Goal: Task Accomplishment & Management: Complete application form

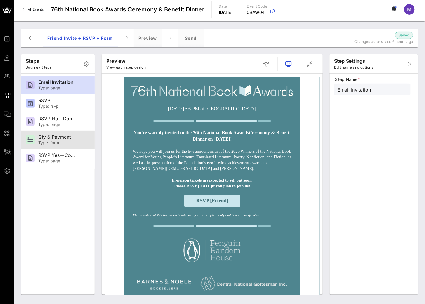
click at [53, 134] on div "Qty & Payment Type: form" at bounding box center [57, 140] width 39 height 18
type input "Qty & Payment"
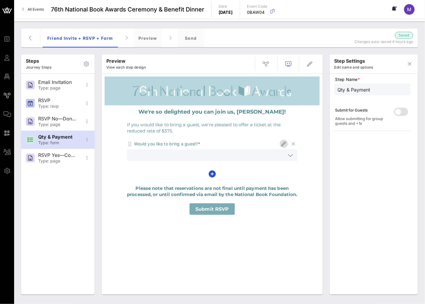
click at [286, 144] on icon "button" at bounding box center [284, 143] width 7 height 7
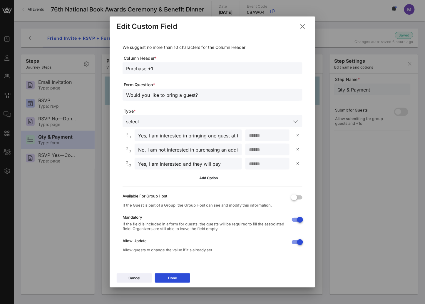
click at [185, 136] on input "Yes, I am interested in bringing one guest at the reduced rate of $375. Please …" at bounding box center [188, 135] width 100 height 8
click at [147, 135] on input "Yes, I am interested in bringing one guest at the reduced rate of $375. Please …" at bounding box center [188, 135] width 100 height 8
click at [162, 133] on input "Yes, I am interested in bringing one guest at the reduced rate of $375. Please …" at bounding box center [188, 135] width 100 height 8
click at [190, 136] on input "Yes, I am interested in bringing one guest at the reduced rate of $375. Please …" at bounding box center [188, 135] width 100 height 8
click at [165, 135] on input "Yes, I am interested in bringing one guest at the reduced rate of $375. Please …" at bounding box center [188, 135] width 100 height 8
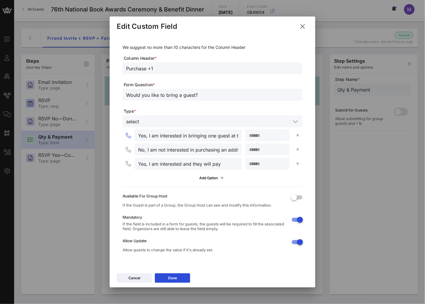
click at [155, 137] on input "Yes, I am interested in bringing one guest at the reduced rate of $375. Please …" at bounding box center [188, 135] width 100 height 8
click at [152, 136] on input "Yes, I am interested in bringing one guest at the reduced rate of $375. Please …" at bounding box center [188, 135] width 100 height 8
click at [301, 23] on icon at bounding box center [303, 26] width 10 height 10
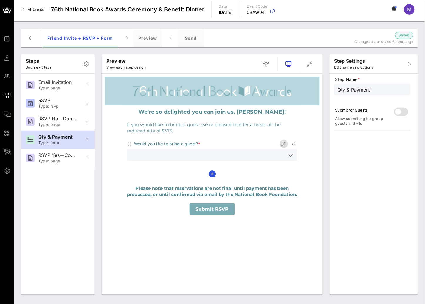
click at [284, 145] on icon "button" at bounding box center [284, 143] width 7 height 7
type input "Purchase +1"
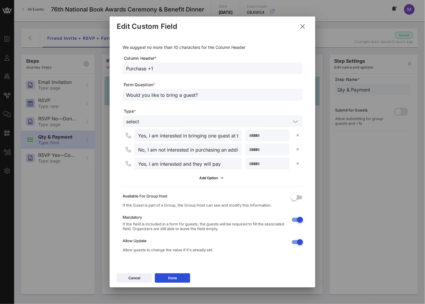
drag, startPoint x: 178, startPoint y: 100, endPoint x: 171, endPoint y: 97, distance: 7.6
click at [178, 100] on div "Would you like to bring a guest?" at bounding box center [212, 95] width 173 height 12
click at [166, 96] on input "Would you like to bring a guest?" at bounding box center [212, 95] width 173 height 8
click at [208, 99] on div "Would you like to bring a guest?" at bounding box center [212, 95] width 173 height 12
click at [207, 94] on input "Would you like to bring a guest?" at bounding box center [212, 95] width 173 height 8
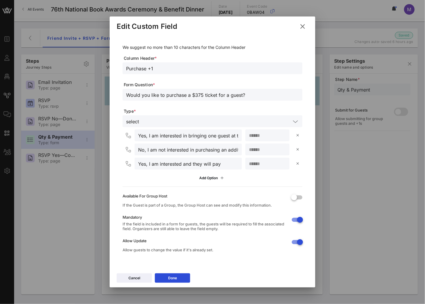
click at [191, 95] on input "Would you like to purchase a $375 ticket for a guest?" at bounding box center [212, 95] width 173 height 8
click at [164, 96] on input "Would you like to purchase a $375 ticket for a guest?" at bounding box center [212, 95] width 173 height 8
click at [126, 95] on input "Would you like to $375 ticket for a guest?" at bounding box center [212, 95] width 173 height 8
click at [164, 96] on input "Would you like to $375 ticket for a guest?" at bounding box center [212, 95] width 173 height 8
click at [166, 96] on input "Would you like to $375 ticket for a guest?" at bounding box center [212, 95] width 173 height 8
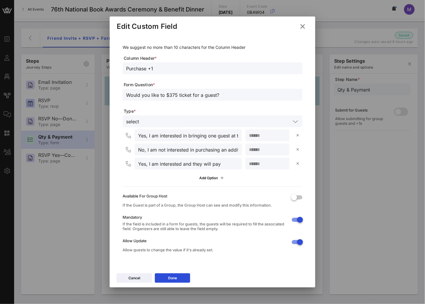
click at [176, 96] on input "Would you like to $375 ticket for a guest?" at bounding box center [212, 95] width 173 height 8
click at [166, 95] on input "Would you like to $375 ticket for a guest?" at bounding box center [212, 95] width 173 height 8
click at [199, 96] on input "Would you like to secure a ticket for a guest?" at bounding box center [212, 95] width 173 height 8
click at [184, 94] on input "Would you like to secure a ticket at the reduced price of $375 for a guest?" at bounding box center [212, 95] width 173 height 8
click at [212, 97] on input "Would you like to secure a ticket at the reduced price of $375 for a guest?" at bounding box center [212, 95] width 173 height 8
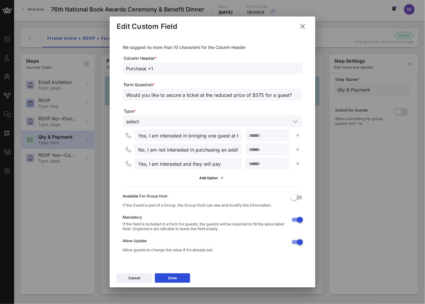
click at [180, 97] on input "Would you like to secure a ticket at the reduced price of $375 for a guest?" at bounding box center [212, 95] width 173 height 8
type input "Would you like to secure a ticket at the reduced price of $375 for a guest?"
click at [196, 139] on input "Yes, I am interested in bringing one guest at the reduced rate of $375. Please …" at bounding box center [188, 135] width 100 height 8
click at [158, 136] on input "Yes, I am interested in bringing one guest at the reduced rate of $375. Please …" at bounding box center [188, 135] width 100 height 8
click at [152, 137] on input "Yes, I am interested in bringing one guest at the reduced rate of $375. Please …" at bounding box center [188, 135] width 100 height 8
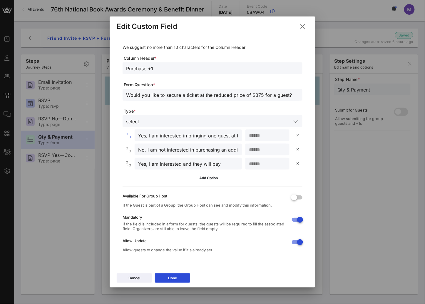
click at [148, 136] on input "Yes, I am interested in bringing one guest at the reduced rate of $375. Please …" at bounding box center [188, 135] width 100 height 8
click at [149, 136] on input "Yes, I am interested in bringing one guest at the reduced rate of $375. Please …" at bounding box center [188, 135] width 100 height 8
click at [236, 136] on input "Yes, I am interested in bringing one guest at the reduced rate of $375. Please …" at bounding box center [188, 135] width 100 height 8
click at [237, 136] on input "Yes, I am interested in bringing one guest at the reduced rate of $375. Please …" at bounding box center [188, 135] width 100 height 8
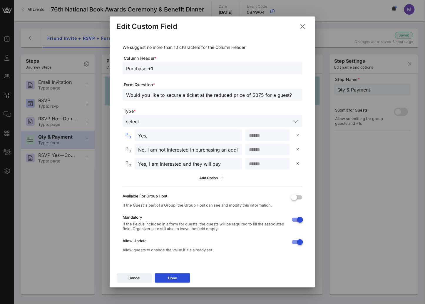
scroll to position [0, 0]
click at [149, 136] on input "Yes, Please contact me for payment." at bounding box center [188, 135] width 100 height 8
click at [173, 136] on input "Yes, I'd like to bring a guest and plan to cover the cost myself. Please contac…" at bounding box center [188, 135] width 100 height 8
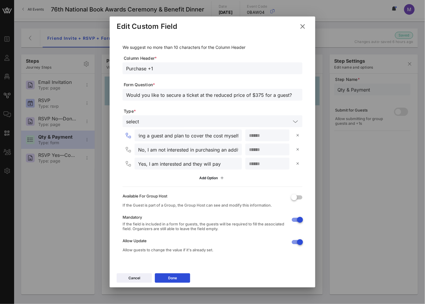
click at [173, 136] on input "Yes, I'd like to bring a guest and plan to cover the cost myself. Please contac…" at bounding box center [188, 135] width 100 height 8
type input "Yes, I'd like to bring a guest and plan to cover the cost myself. Please contac…"
click at [181, 162] on input "Yes, I am interested and they will pay" at bounding box center [188, 164] width 100 height 8
click at [128, 149] on icon at bounding box center [128, 150] width 5 height 6
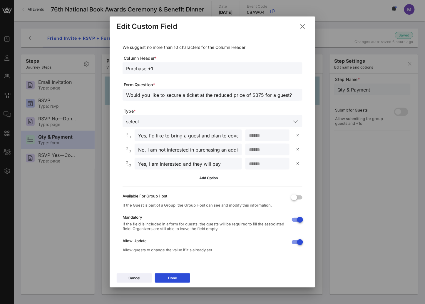
drag, startPoint x: 128, startPoint y: 149, endPoint x: 128, endPoint y: 159, distance: 9.7
click at [128, 160] on div "Yes, I'd like to bring a guest and plan to cover the cost myself. Please contac…" at bounding box center [213, 156] width 180 height 54
click at [126, 151] on icon at bounding box center [128, 150] width 5 height 6
click at [128, 150] on icon at bounding box center [128, 150] width 5 height 6
click at [129, 162] on icon at bounding box center [128, 164] width 5 height 6
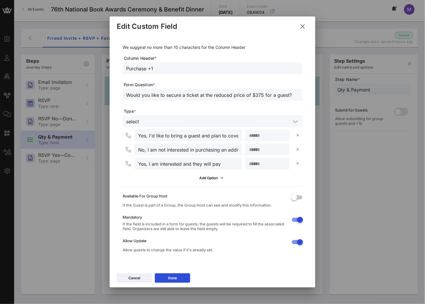
click at [129, 166] on icon at bounding box center [128, 164] width 5 height 6
drag, startPoint x: 128, startPoint y: 163, endPoint x: 125, endPoint y: 145, distance: 18.2
click at [125, 147] on div "Yes, I'd like to bring a guest and plan to cover the cost myself. Please contac…" at bounding box center [213, 156] width 180 height 54
drag, startPoint x: 125, startPoint y: 145, endPoint x: 129, endPoint y: 152, distance: 7.5
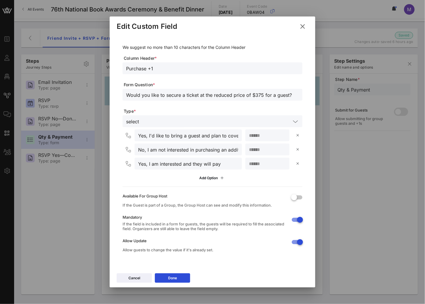
click at [128, 151] on div "No, I am not interested in purchasing an additional ticket." at bounding box center [183, 150] width 117 height 12
click at [129, 151] on icon at bounding box center [128, 150] width 5 height 6
click at [128, 144] on div "No, I am not interested in purchasing an additional ticket." at bounding box center [183, 150] width 117 height 12
click at [128, 136] on icon at bounding box center [128, 136] width 5 height 6
click at [140, 123] on div "select" at bounding box center [208, 121] width 165 height 8
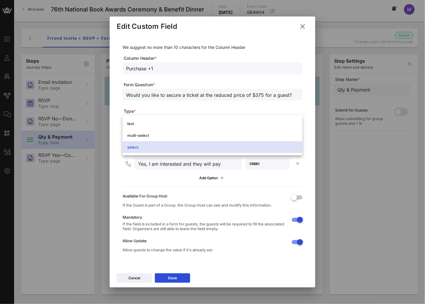
click at [178, 109] on span "Type *" at bounding box center [213, 111] width 179 height 6
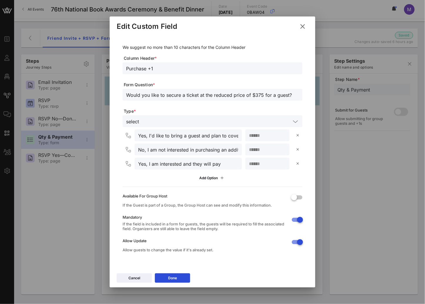
drag, startPoint x: 128, startPoint y: 136, endPoint x: 129, endPoint y: 163, distance: 27.4
click at [126, 163] on div "Yes, I'd like to bring a guest and plan to cover the cost myself. Please contac…" at bounding box center [213, 156] width 180 height 54
click at [209, 151] on input "No, I am not interested in purchasing an additional ticket." at bounding box center [188, 150] width 100 height 8
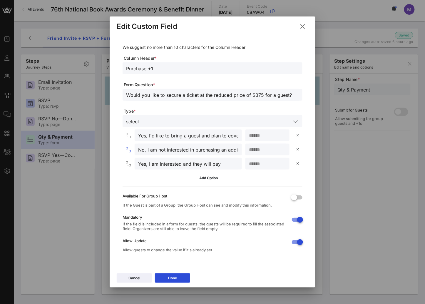
click at [209, 151] on input "No, I am not interested in purchasing an additional ticket." at bounding box center [188, 150] width 100 height 8
click at [198, 164] on input "Yes, I am interested and they will pay" at bounding box center [188, 164] width 100 height 8
paste input "No, I am not interested in purchasing an additional ticket."
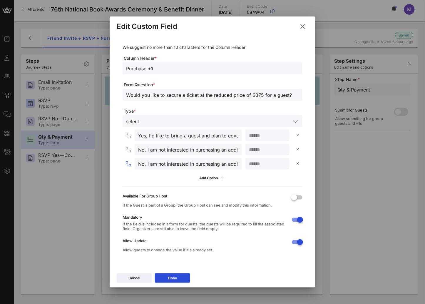
scroll to position [0, 25]
type input "No, I am not interested in purchasing an additional ticket."
click at [184, 151] on input "No, I am not interested in purchasing an additional ticket." at bounding box center [188, 150] width 100 height 8
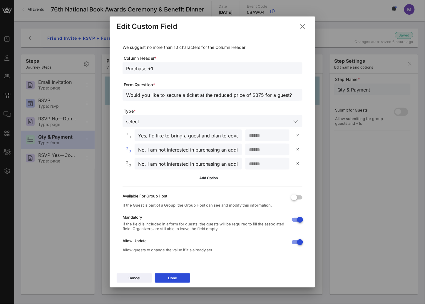
click at [183, 138] on input "Yes, I'd like to bring a guest and plan to cover the cost myself. Please contac…" at bounding box center [188, 135] width 100 height 8
click at [181, 149] on input "No, I am not interested in purchasing an additional ticket." at bounding box center [188, 150] width 100 height 8
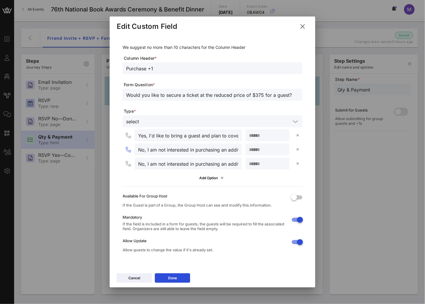
click at [181, 149] on input "No, I am not interested in purchasing an additional ticket." at bounding box center [188, 150] width 100 height 8
paste input "Yes, I'd like to bring a guest and plan to cover the cost myself. Please contac…"
click at [159, 151] on input "Yes, I'd like to bring a guest and plan to cover the cost myself. Please contac…" at bounding box center [188, 150] width 100 height 8
click at [166, 151] on input "Yes, I'd like to bring a guest and plan to cover the cost myself. Please contac…" at bounding box center [188, 150] width 100 height 8
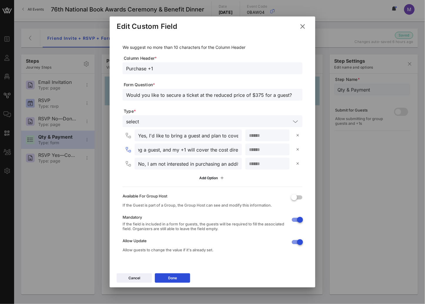
scroll to position [0, 45]
click at [186, 135] on input "Yes, I'd like to bring a guest and plan to cover the cost myself. Please contac…" at bounding box center [188, 135] width 100 height 8
click at [175, 134] on input "Yes, I'd like to bring a guest and plan to cover the cost myself. Please contac…" at bounding box center [188, 135] width 100 height 8
click at [183, 152] on input "Yes, I'd like to bring a guest, and my +1 will cover the cost directly. Please …" at bounding box center [188, 150] width 100 height 8
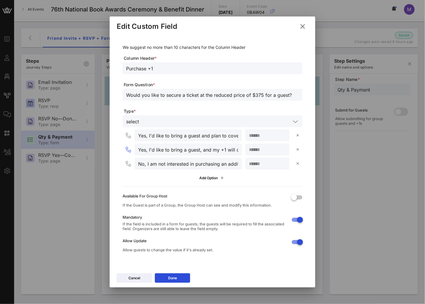
scroll to position [0, 119]
click at [185, 149] on input "Yes, I'd like to bring a guest, and my +1 will cover the cost directly. Please …" at bounding box center [188, 150] width 100 height 8
click at [226, 149] on input "Yes, I'd like to bring a guest, and my +1 will cover the cost directly. Please …" at bounding box center [188, 150] width 100 height 8
click at [222, 150] on input "Yes, I'd like to bring a guest, and my +1 will cover the cost directly. Please …" at bounding box center [188, 150] width 100 height 8
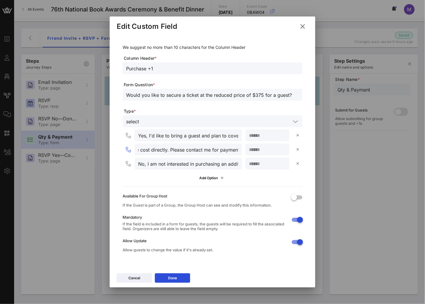
click at [192, 150] on input "Yes, I'd like to bring a guest, and my +1 will cover the cost directly. Please …" at bounding box center [188, 150] width 100 height 8
click at [227, 151] on input "Yes, I'd like to bring a guest, and my +1 will cover the cost directly. Please …" at bounding box center [188, 150] width 100 height 8
click at [219, 151] on input "Yes, I'd like to bring a guest, and my +1 will cover the cost directly. Please …" at bounding box center [188, 150] width 100 height 8
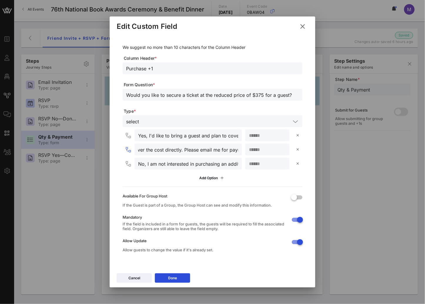
click at [220, 150] on input "Yes, I'd like to bring a guest, and my +1 will cover the cost directly. Please …" at bounding box center [188, 150] width 100 height 8
type input "Yes, I'd like to bring a guest, and my +1 will cover the cost directly. Please …"
click at [202, 159] on div "No, I am not interested in purchasing an additional ticket." at bounding box center [188, 164] width 100 height 12
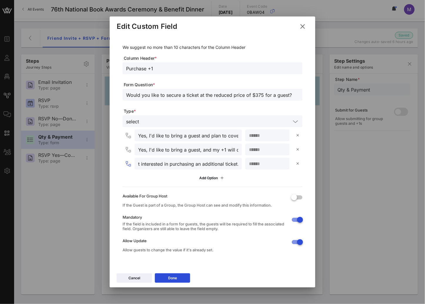
click at [204, 161] on input "No, I am not interested in purchasing an additional ticket." at bounding box center [188, 164] width 100 height 8
click at [208, 163] on input "No, I am not interested in purchasing an additional ticket." at bounding box center [188, 164] width 100 height 8
click at [224, 166] on input "No, I am not interested in purchasing an additional ticket." at bounding box center [188, 164] width 100 height 8
click at [184, 95] on input "Would you like to secure a ticket at the reduced price of $375 for a guest?" at bounding box center [212, 95] width 173 height 8
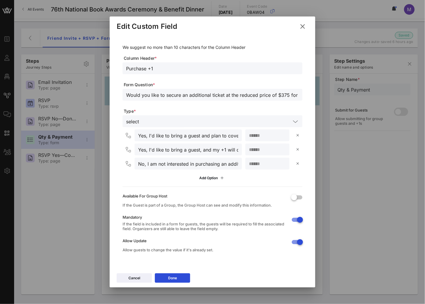
click at [288, 96] on input "Would you like to secure an additional ticket at the reduced price of $375 for …" at bounding box center [212, 95] width 173 height 8
click at [252, 100] on div "Would you like to secure an additional ticket at the reduced price of $375?" at bounding box center [212, 95] width 173 height 12
type input "Would you like to secure an additional ticket at the reduced price of $375?"
click at [178, 137] on input "Yes, I'd like to bring a guest and plan to cover the cost myself. Please contac…" at bounding box center [188, 135] width 100 height 8
click at [203, 136] on input "Yes, I'd like to bring a guest and plan to cover the cost myself. Please contac…" at bounding box center [188, 135] width 100 height 8
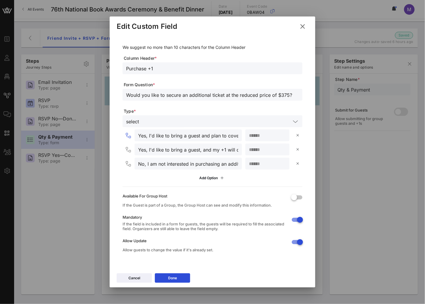
click at [198, 135] on input "Yes, I'd like to bring a guest and plan to cover the cost myself. Please contac…" at bounding box center [188, 135] width 100 height 8
click at [202, 135] on input "Yes, I'd like to bring a guest and plan to cover the cost myself. Please contac…" at bounding box center [188, 135] width 100 height 8
click at [218, 138] on input "Yes, I'd like to bring a guest, and plan to cover the cost myself. Please conta…" at bounding box center [188, 135] width 100 height 8
click at [215, 133] on input "Yes, I'd like to bring a guest, and I will cover the cost myself. Please contac…" at bounding box center [188, 135] width 100 height 8
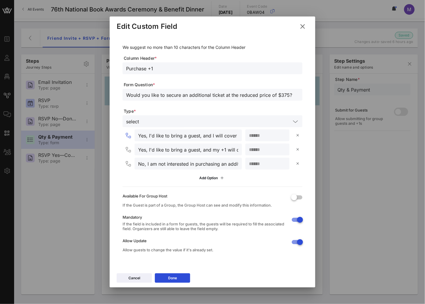
scroll to position [0, 105]
type input "Yes, I'd like to bring a guest, and I will cover the cost myself. Please contac…"
click at [178, 150] on input "Yes, I'd like to bring a guest, and my +1 will cover the cost directly. Please …" at bounding box center [188, 150] width 100 height 8
click at [140, 151] on input "Yes, I'd like to bring a guest, and my +1 will cover the cost directly. Please …" at bounding box center [188, 150] width 100 height 8
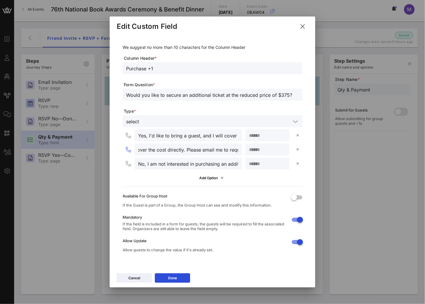
scroll to position [0, 51]
click at [180, 162] on input "No, I am not interested in purchasing an additional ticket." at bounding box center [188, 164] width 100 height 8
click at [185, 275] on button "Done" at bounding box center [172, 277] width 35 height 9
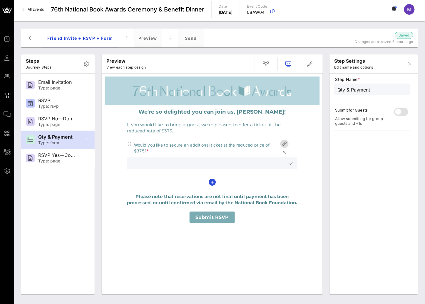
click at [285, 144] on icon "button" at bounding box center [284, 143] width 7 height 7
type input "Purchase +1"
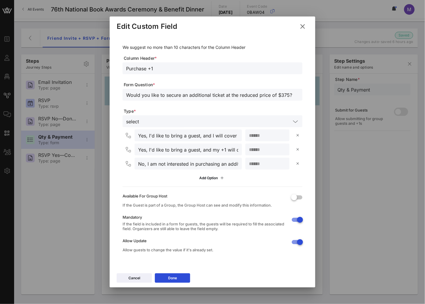
click at [278, 95] on input "Would you like to secure an additional ticket at the reduced price of $375?" at bounding box center [212, 95] width 173 height 8
click at [226, 96] on input "Would you like to secure an additional ticket at the reduced price of $375?" at bounding box center [212, 95] width 173 height 8
click at [296, 94] on input "Would you like to secure an additional ticket at the reduced price of $375?" at bounding box center [212, 95] width 173 height 8
click at [173, 96] on input "Would you like to secure an additional ticket at the reduced price of $375?" at bounding box center [212, 95] width 173 height 8
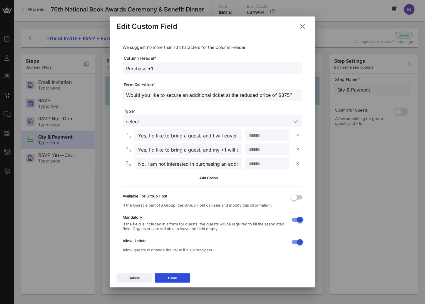
click at [277, 95] on input "Would you like to secure an additional ticket at the reduced price of $375?" at bounding box center [212, 95] width 173 height 8
click at [225, 97] on input "Would you like to secure an additional ticket at the reduced price of $375?" at bounding box center [212, 95] width 173 height 8
click at [218, 96] on input "Would you like to secure an additional ticket ($375)?" at bounding box center [212, 95] width 173 height 8
click at [246, 94] on input "Would you like to secure an additional ticket ($375)?" at bounding box center [212, 95] width 173 height 8
click at [227, 96] on input "Would you like to secure an additional ticket ($375)?" at bounding box center [212, 95] width 173 height 8
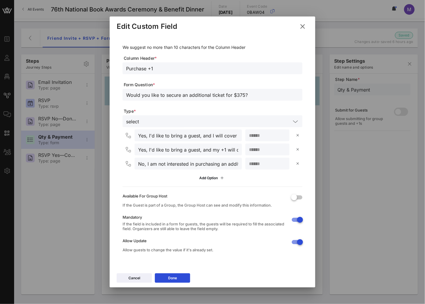
click at [251, 95] on input "Would you like to secure an additional ticket for $375?" at bounding box center [212, 95] width 173 height 8
type input "Would you like to secure an additional ticket for $375?"
click at [180, 274] on button "Done" at bounding box center [172, 277] width 35 height 9
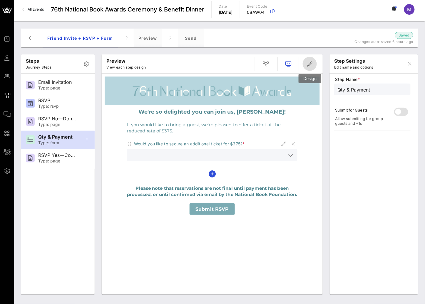
click at [307, 64] on icon "button" at bounding box center [309, 63] width 7 height 7
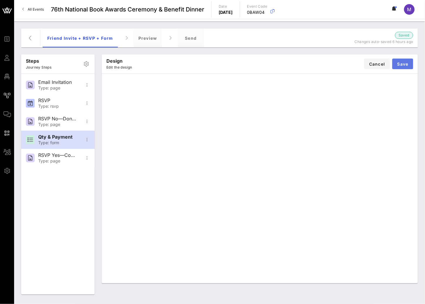
click at [397, 65] on button "Save" at bounding box center [403, 64] width 21 height 11
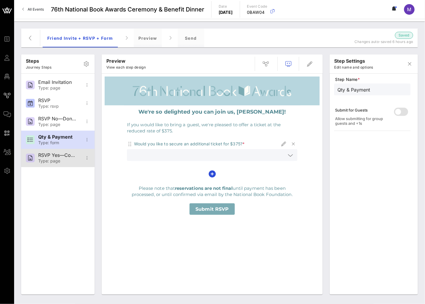
click at [72, 159] on div "Type: page" at bounding box center [57, 161] width 39 height 5
type input "RSVP Yes—Confirmation"
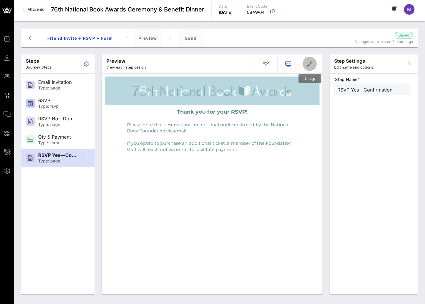
click at [311, 59] on button "button" at bounding box center [310, 64] width 14 height 14
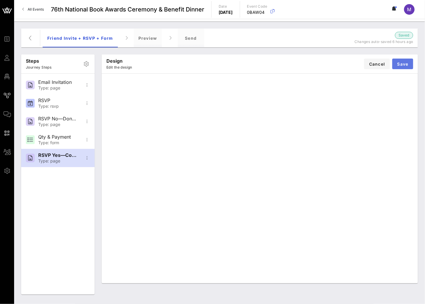
click at [407, 61] on span "Save" at bounding box center [402, 63] width 11 height 5
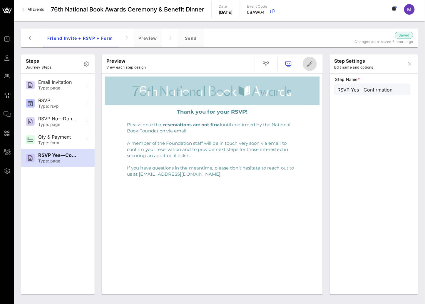
click at [306, 65] on icon "button" at bounding box center [309, 63] width 7 height 7
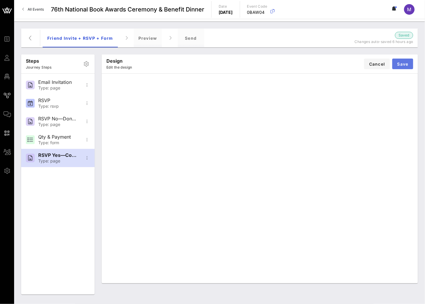
click at [397, 67] on button "Save" at bounding box center [403, 64] width 21 height 11
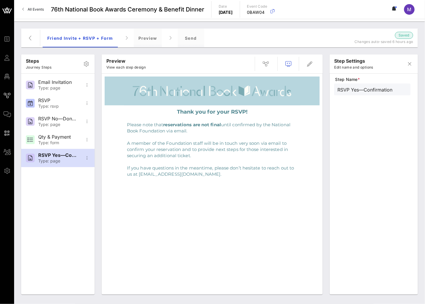
click at [197, 174] on p "If you have questions in the meantime, please don’t hesitate to reach out to us…" at bounding box center [212, 171] width 171 height 12
click at [312, 66] on icon "button" at bounding box center [309, 63] width 7 height 7
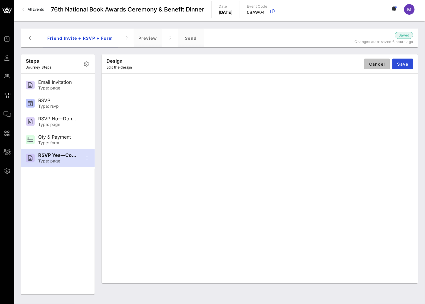
click at [370, 67] on button "Cancel" at bounding box center [377, 64] width 26 height 11
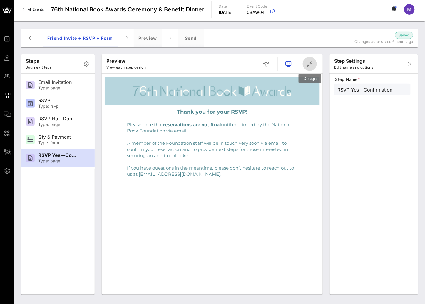
click at [311, 64] on icon "button" at bounding box center [309, 63] width 7 height 7
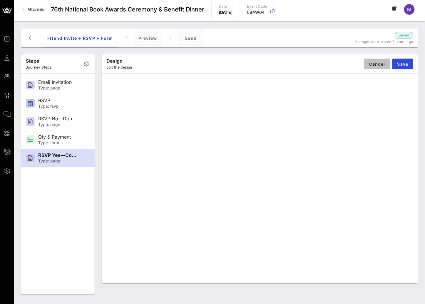
click at [378, 59] on button "Cancel" at bounding box center [377, 64] width 26 height 11
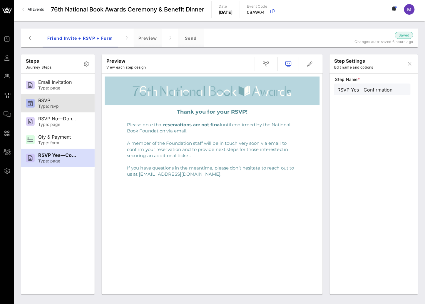
click at [54, 99] on div "RSVP" at bounding box center [57, 101] width 39 height 6
type input "RSVP"
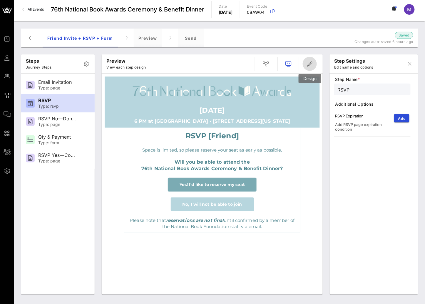
click at [306, 67] on icon "button" at bounding box center [309, 63] width 7 height 7
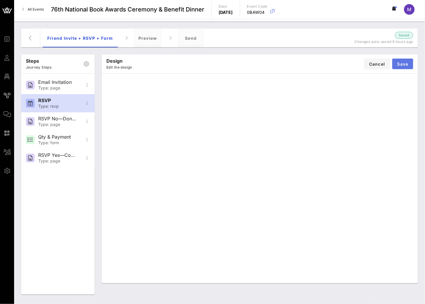
click at [409, 68] on button "Save" at bounding box center [403, 64] width 21 height 11
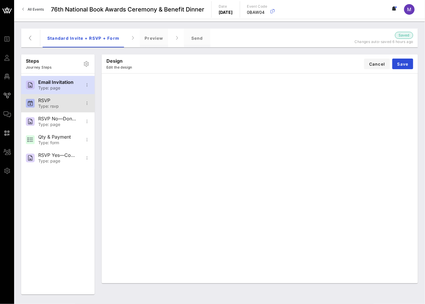
click at [53, 106] on div "Type: rsvp" at bounding box center [57, 106] width 39 height 5
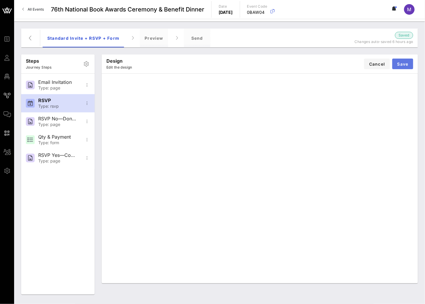
click at [405, 64] on span "Save" at bounding box center [402, 63] width 11 height 5
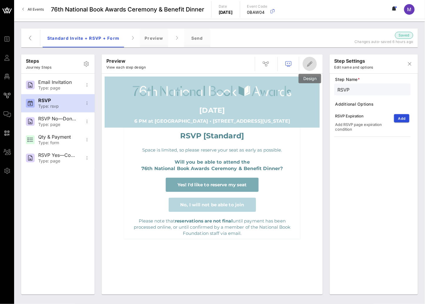
click at [310, 60] on icon "button" at bounding box center [309, 63] width 7 height 7
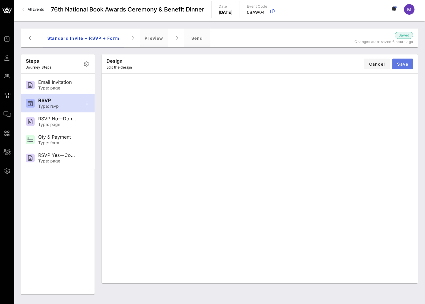
click at [404, 61] on button "Save" at bounding box center [403, 64] width 21 height 11
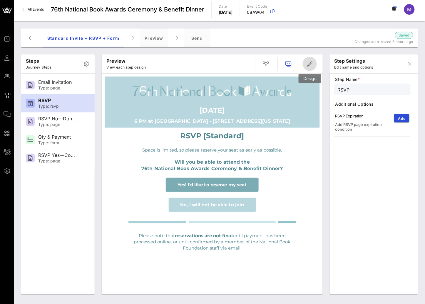
click at [311, 66] on icon "button" at bounding box center [309, 63] width 7 height 7
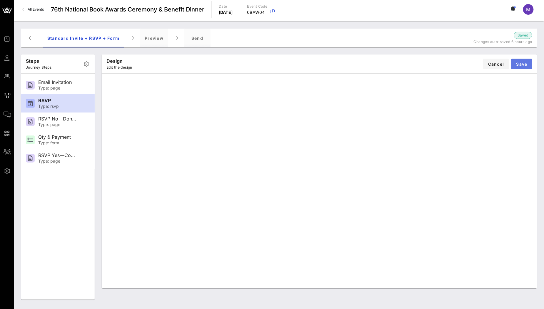
click at [425, 61] on button "Save" at bounding box center [522, 64] width 21 height 11
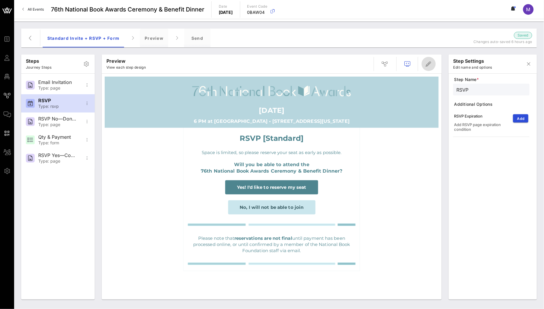
click at [425, 65] on icon "button" at bounding box center [428, 63] width 7 height 7
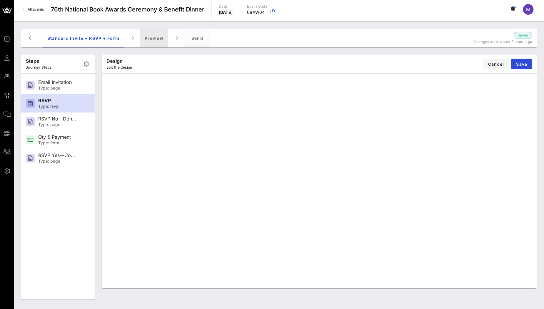
click at [146, 35] on div "Preview" at bounding box center [154, 38] width 28 height 19
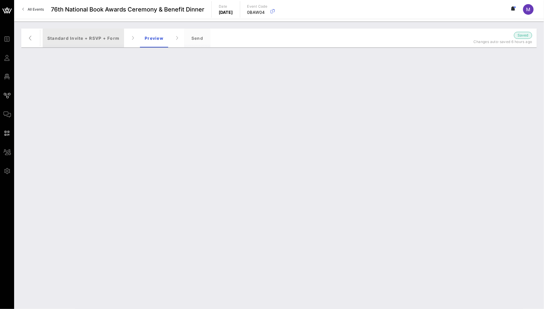
drag, startPoint x: 96, startPoint y: 42, endPoint x: 103, endPoint y: 44, distance: 7.2
click at [96, 42] on div "Standard Invite + RSVP + Form" at bounding box center [83, 38] width 81 height 19
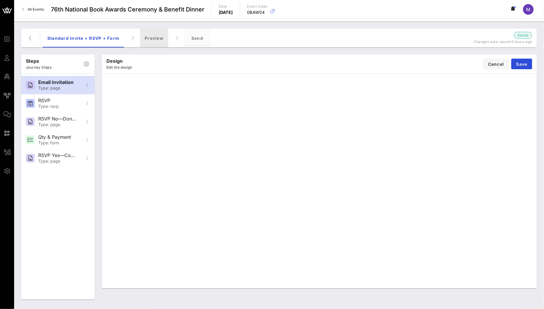
click at [152, 42] on div "Preview" at bounding box center [154, 38] width 28 height 19
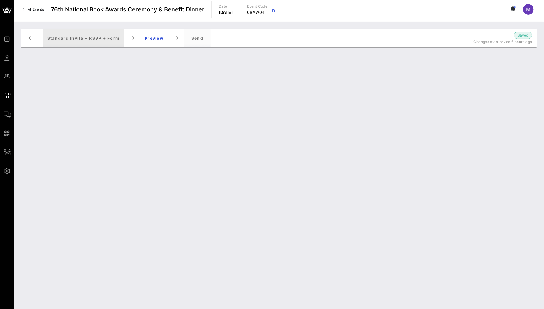
click at [111, 36] on div "Standard Invite + RSVP + Form" at bounding box center [83, 38] width 81 height 19
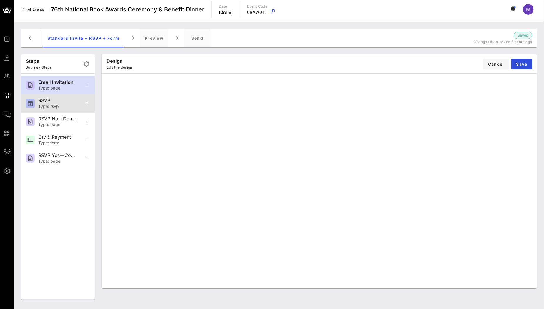
click at [66, 104] on div "Type: rsvp" at bounding box center [57, 106] width 39 height 5
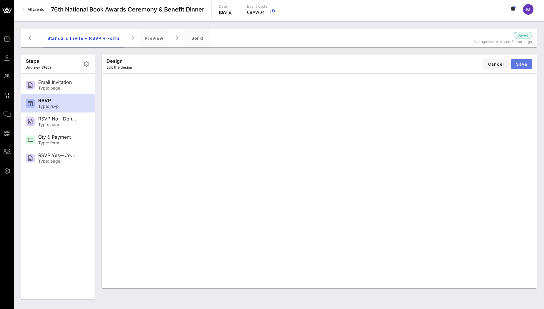
click at [425, 61] on button "Save" at bounding box center [522, 64] width 21 height 11
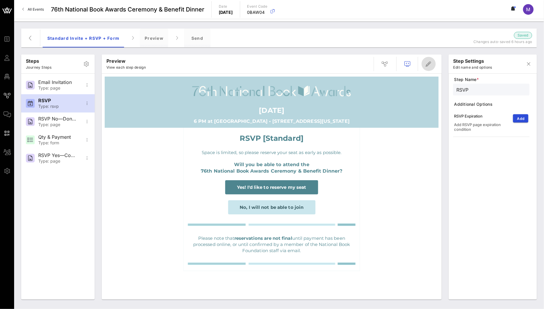
click at [422, 64] on span "button" at bounding box center [429, 63] width 14 height 7
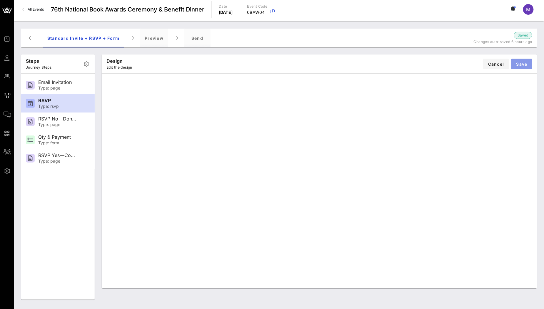
click at [425, 66] on button "Save" at bounding box center [522, 64] width 21 height 11
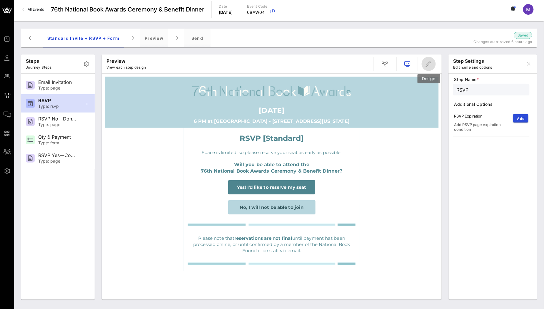
click at [425, 62] on icon "button" at bounding box center [428, 63] width 7 height 7
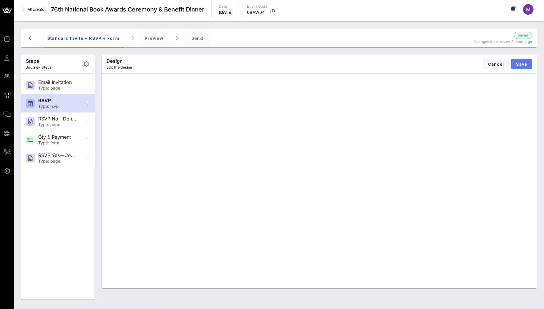
click at [425, 64] on span "Save" at bounding box center [521, 63] width 11 height 5
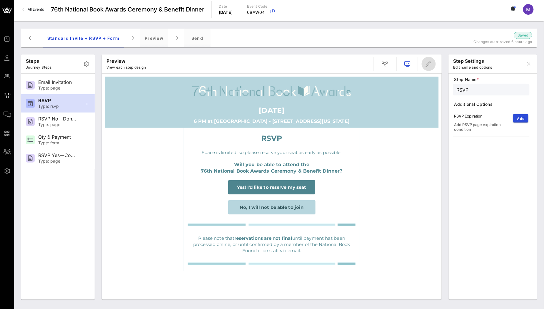
click at [425, 67] on icon "button" at bounding box center [428, 63] width 7 height 7
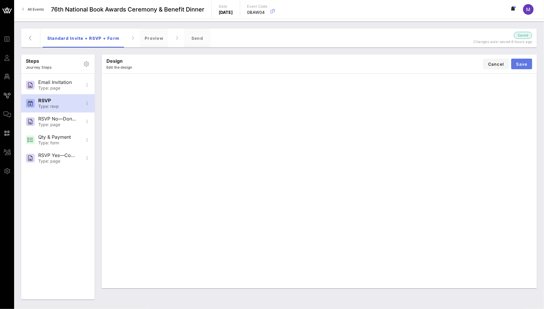
click at [425, 66] on span "Save" at bounding box center [521, 63] width 11 height 5
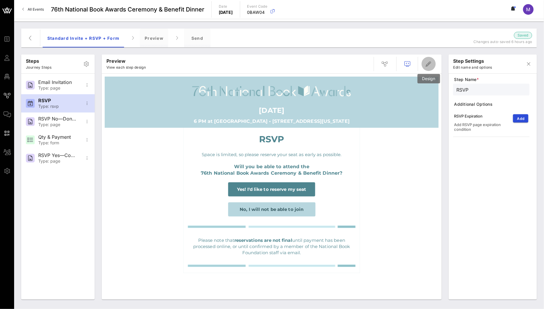
click at [425, 66] on icon "button" at bounding box center [428, 63] width 7 height 7
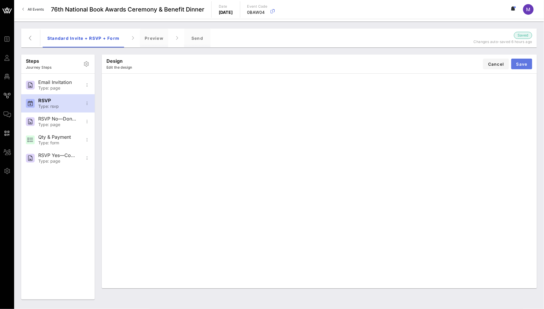
click at [425, 61] on button "Save" at bounding box center [522, 64] width 21 height 11
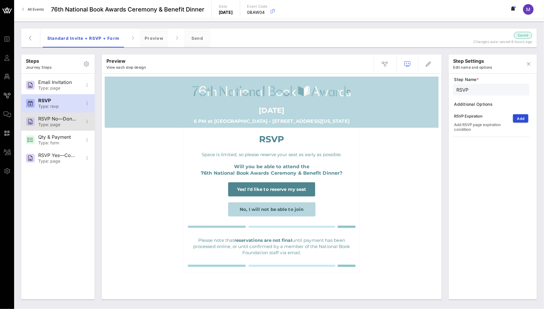
click at [65, 125] on div "Type: page" at bounding box center [57, 124] width 39 height 5
type input "RSVP No—Donation Page"
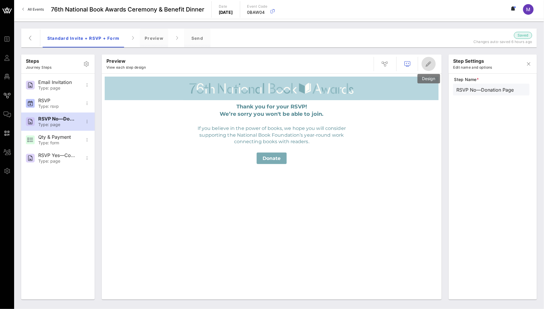
click at [425, 65] on span "button" at bounding box center [429, 63] width 14 height 7
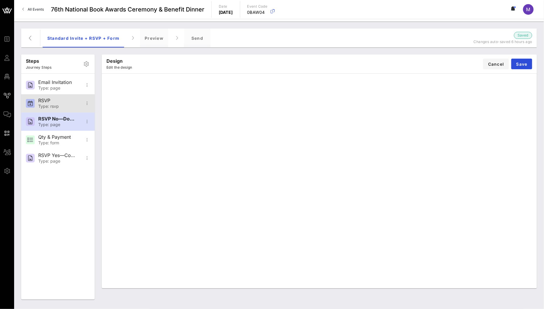
click at [71, 101] on div "RSVP" at bounding box center [57, 101] width 39 height 6
click at [51, 118] on div "RSVP No—Donation Page" at bounding box center [57, 119] width 39 height 6
click at [425, 66] on button "Save" at bounding box center [522, 64] width 21 height 11
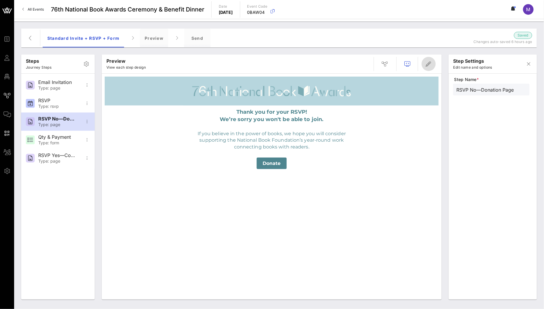
click at [425, 60] on icon "button" at bounding box center [428, 63] width 7 height 7
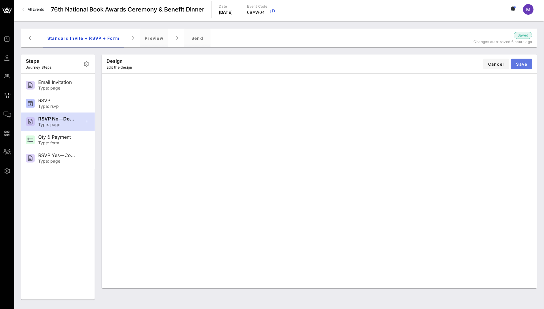
click at [425, 66] on span "Save" at bounding box center [521, 63] width 11 height 5
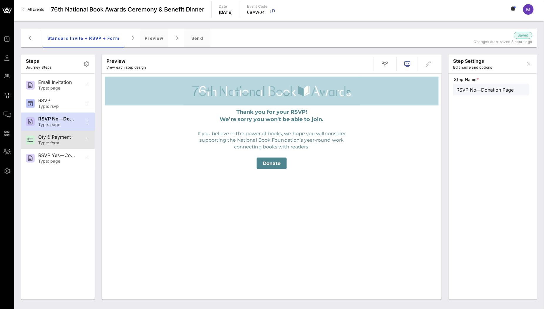
click at [67, 144] on div "Type: form" at bounding box center [57, 142] width 39 height 5
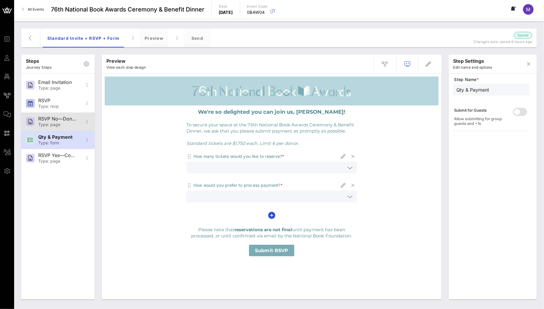
click at [57, 123] on div "Type: page" at bounding box center [57, 124] width 39 height 5
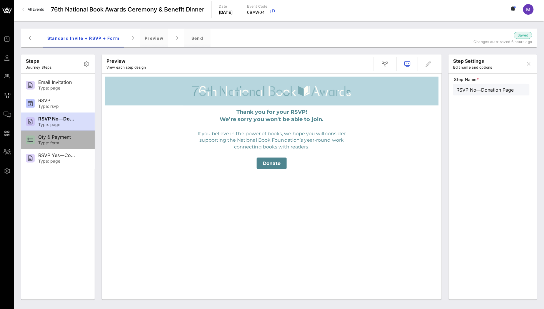
click at [62, 139] on div "Qty & Payment" at bounding box center [57, 137] width 39 height 6
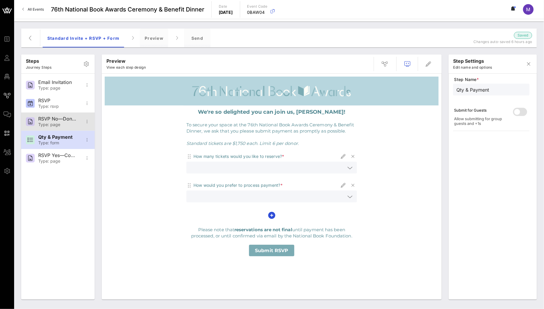
click at [63, 126] on div "Type: page" at bounding box center [57, 124] width 39 height 5
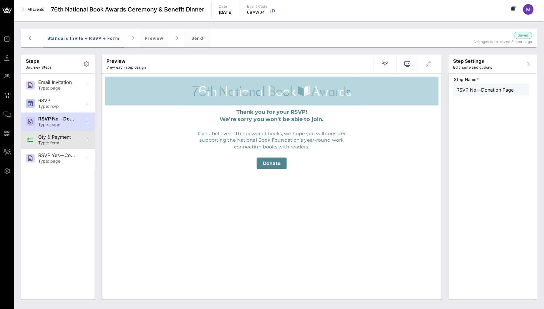
click at [63, 138] on div "Qty & Payment" at bounding box center [57, 137] width 39 height 6
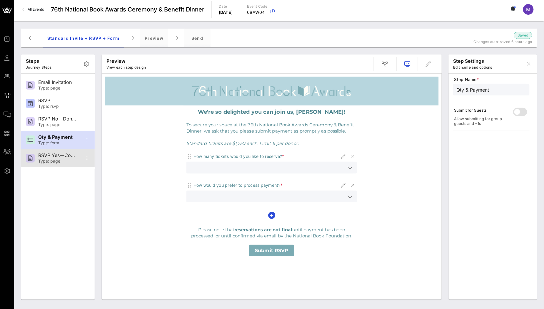
click at [59, 156] on div "RSVP Yes—Confirmation" at bounding box center [57, 155] width 39 height 6
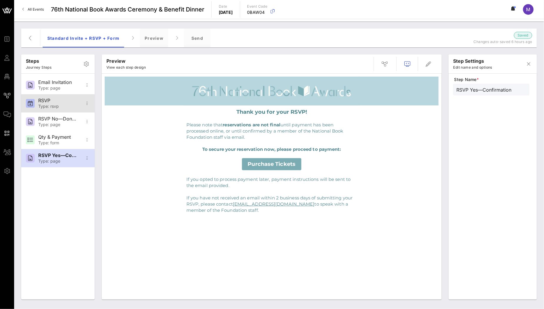
click at [48, 109] on div "RSVP Type: rsvp" at bounding box center [57, 103] width 39 height 18
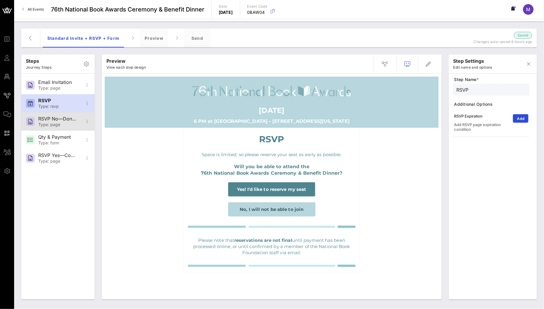
click at [52, 119] on div "RSVP No—Donation Page" at bounding box center [57, 119] width 39 height 6
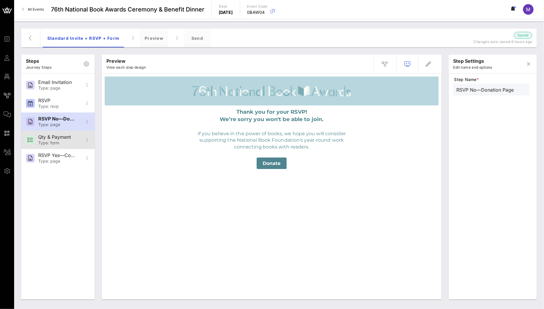
click at [54, 135] on div "Qty & Payment" at bounding box center [57, 137] width 39 height 6
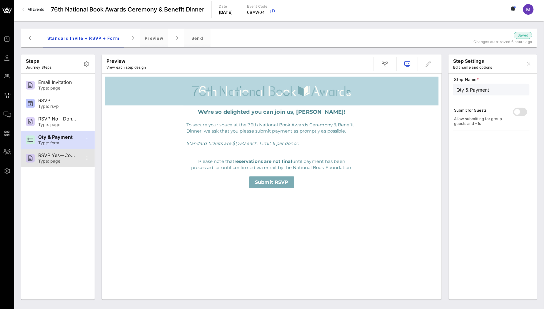
click at [54, 154] on div "RSVP Yes—Confirmation" at bounding box center [57, 155] width 39 height 6
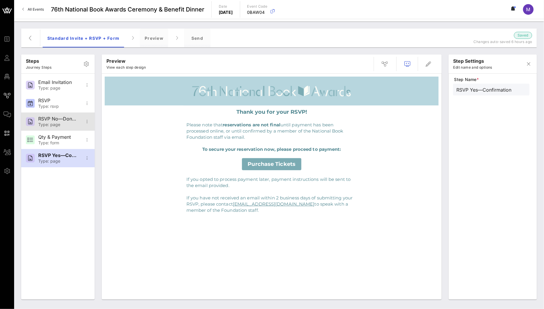
click at [66, 121] on div "RSVP No—Donation Page" at bounding box center [57, 119] width 39 height 6
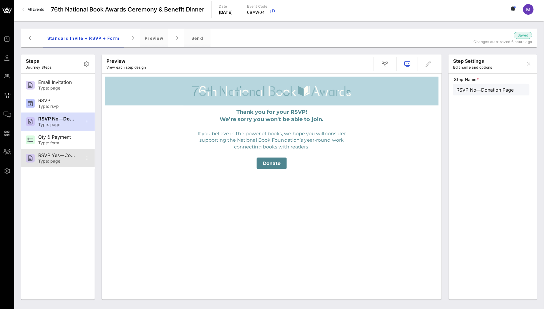
click at [69, 166] on div "RSVP Yes—Confirmation Type: page" at bounding box center [57, 158] width 39 height 18
type input "RSVP Yes—Confirmation"
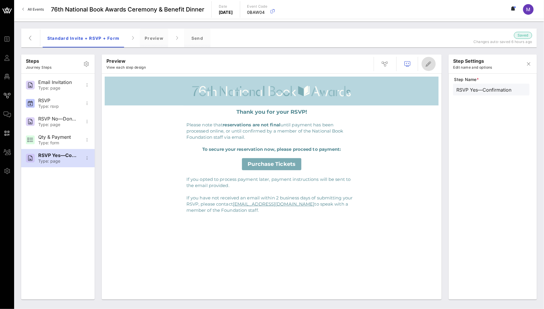
click at [425, 70] on button "button" at bounding box center [429, 64] width 14 height 14
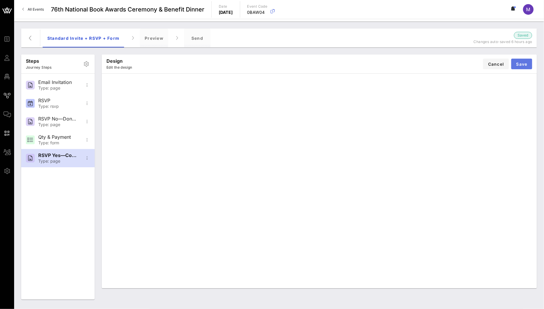
click at [425, 61] on span "Save" at bounding box center [521, 63] width 11 height 5
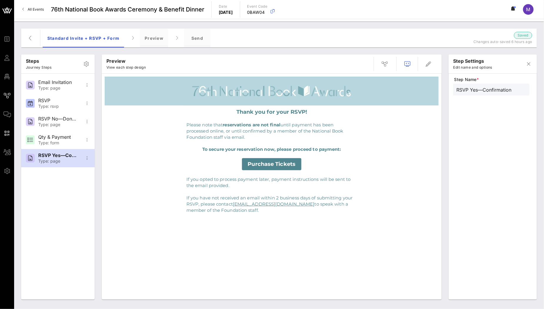
click at [309, 229] on div "Thank you for your RSVP! Please note that reservations are not final until paym…" at bounding box center [272, 187] width 334 height 223
click at [53, 118] on div "RSVP No—Donation Page" at bounding box center [57, 119] width 39 height 6
type input "RSVP No—Donation Page"
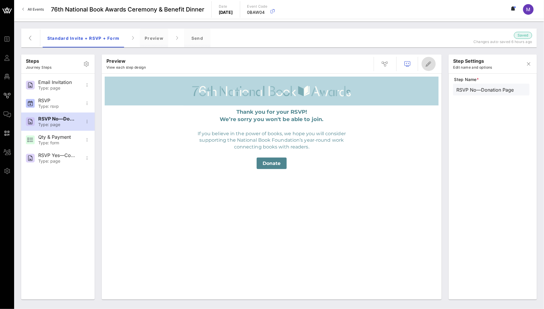
click at [425, 65] on icon "button" at bounding box center [428, 63] width 7 height 7
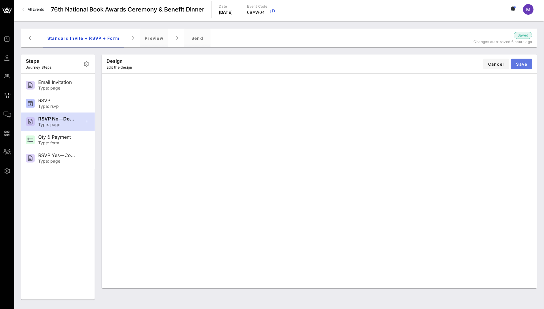
click at [425, 61] on button "Save" at bounding box center [522, 64] width 21 height 11
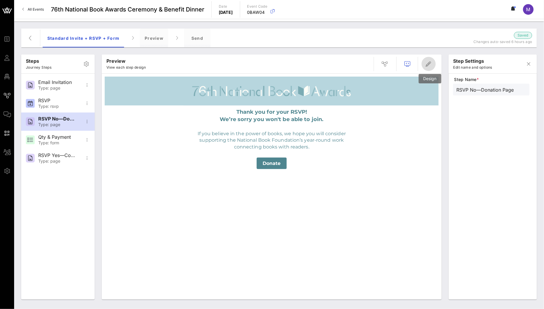
click at [425, 59] on button "button" at bounding box center [429, 64] width 14 height 14
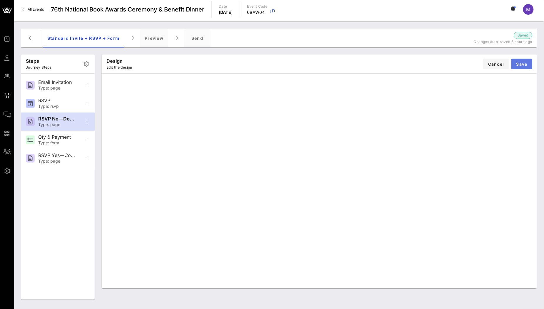
click at [425, 64] on span "Save" at bounding box center [521, 63] width 11 height 5
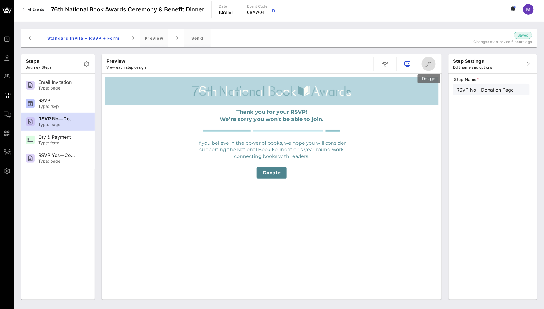
click at [425, 66] on icon "button" at bounding box center [428, 63] width 7 height 7
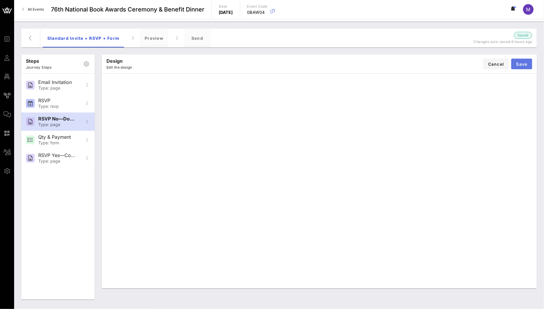
click at [425, 61] on span "Save" at bounding box center [521, 63] width 11 height 5
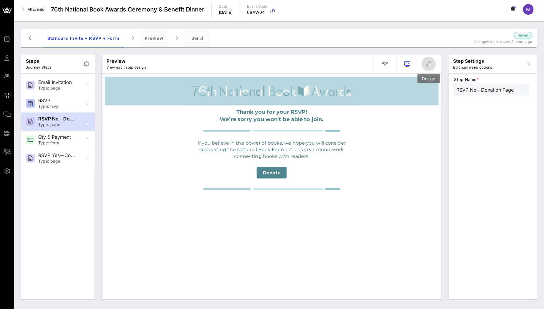
click at [425, 64] on icon "button" at bounding box center [428, 63] width 7 height 7
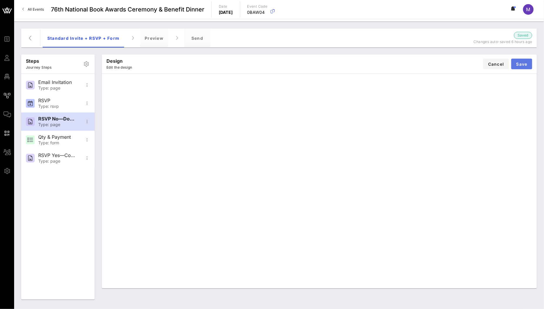
click at [425, 67] on button "Save" at bounding box center [522, 64] width 21 height 11
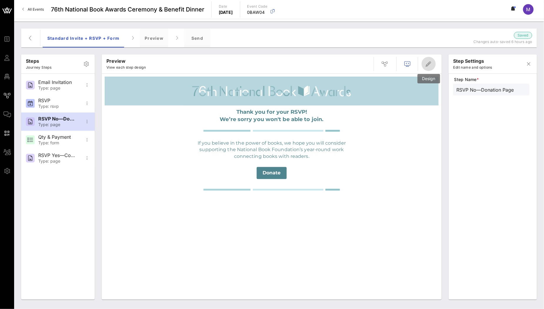
click at [425, 66] on icon "button" at bounding box center [428, 63] width 7 height 7
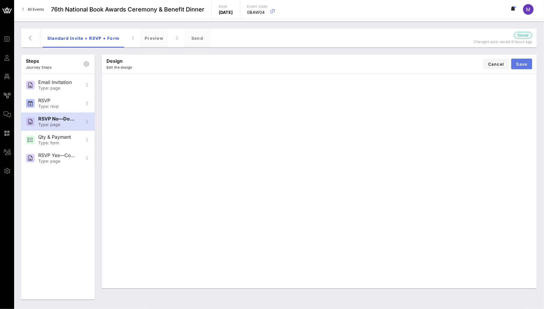
click at [425, 63] on span "Save" at bounding box center [521, 63] width 11 height 5
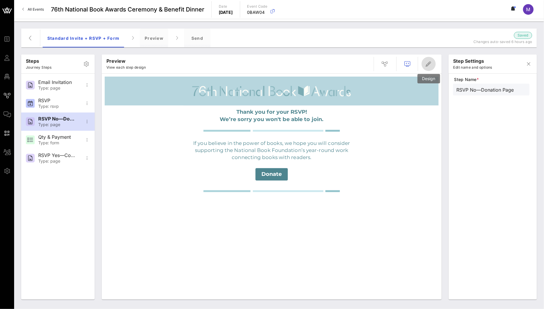
click at [425, 64] on icon "button" at bounding box center [428, 63] width 7 height 7
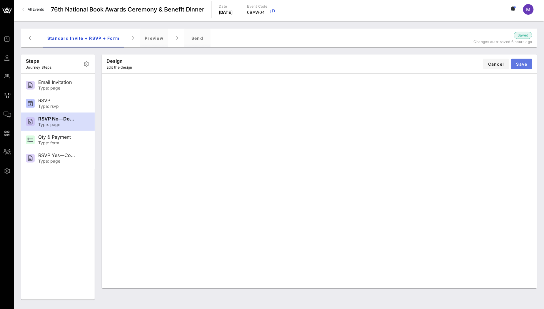
click at [425, 61] on span "Save" at bounding box center [521, 63] width 11 height 5
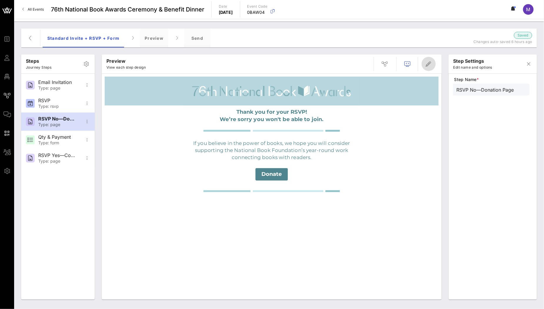
click at [425, 66] on icon "button" at bounding box center [428, 63] width 7 height 7
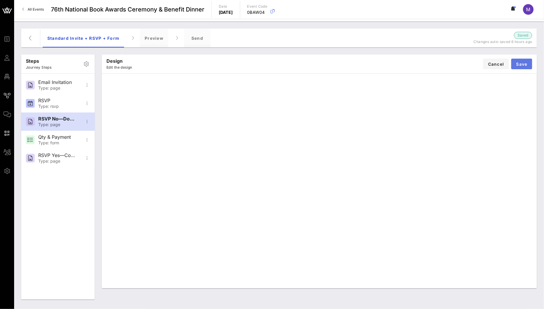
click at [425, 63] on span "Save" at bounding box center [521, 63] width 11 height 5
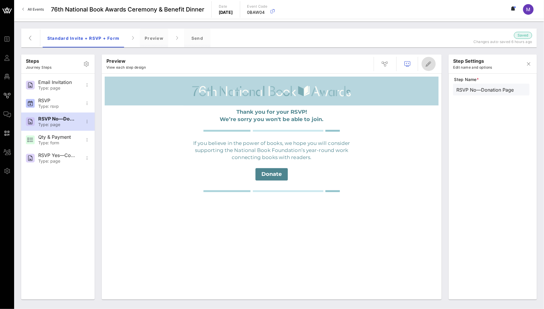
click at [425, 66] on icon "button" at bounding box center [428, 63] width 7 height 7
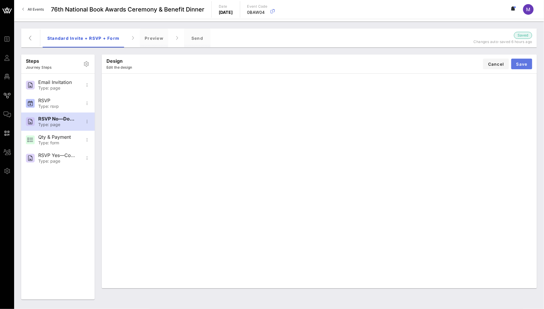
click at [425, 60] on button "Save" at bounding box center [522, 64] width 21 height 11
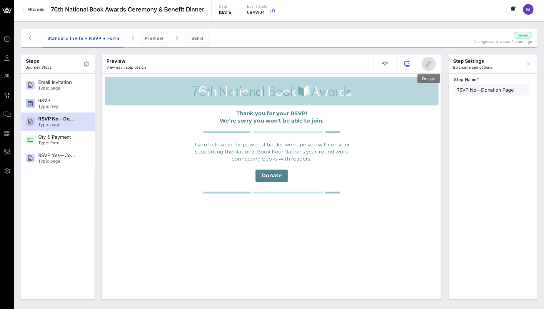
click at [425, 65] on icon "button" at bounding box center [428, 63] width 7 height 7
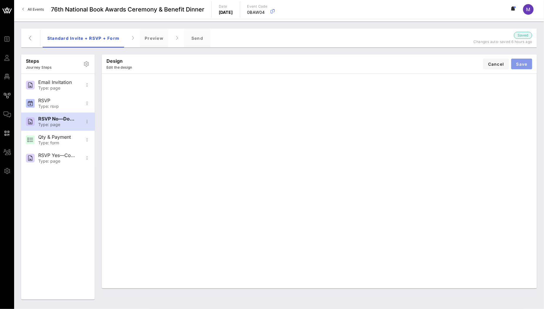
click at [425, 62] on span "Save" at bounding box center [521, 63] width 11 height 5
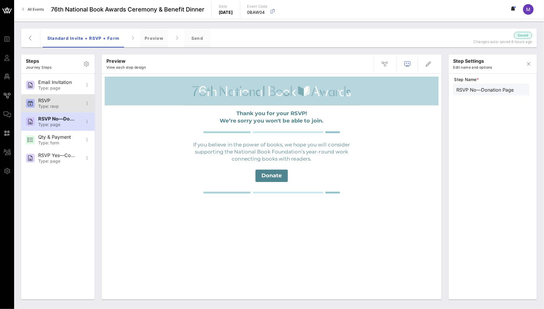
click at [41, 105] on div "Type: rsvp" at bounding box center [57, 106] width 39 height 5
type input "RSVP"
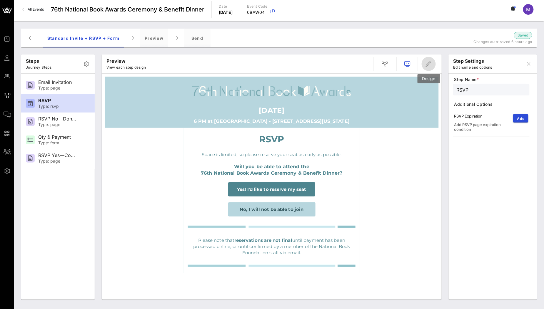
click at [425, 61] on icon "button" at bounding box center [428, 63] width 7 height 7
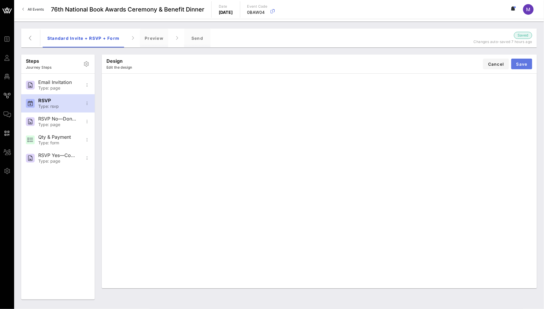
click at [425, 66] on span "Save" at bounding box center [521, 63] width 11 height 5
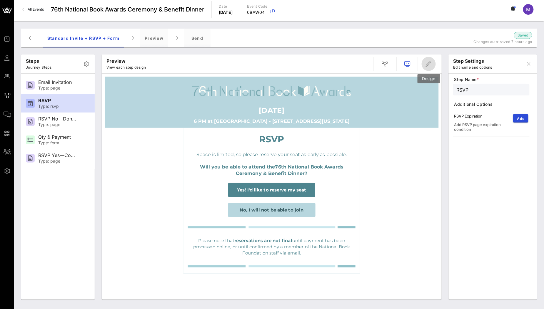
click at [425, 67] on icon "button" at bounding box center [428, 63] width 7 height 7
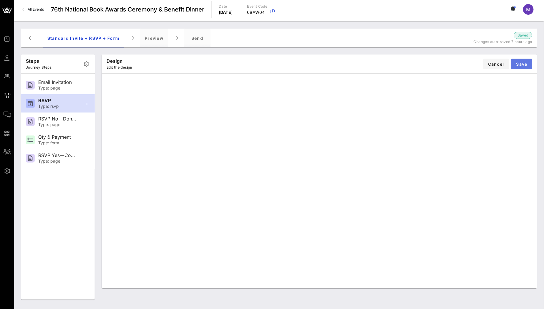
click at [425, 67] on button "Save" at bounding box center [522, 64] width 21 height 11
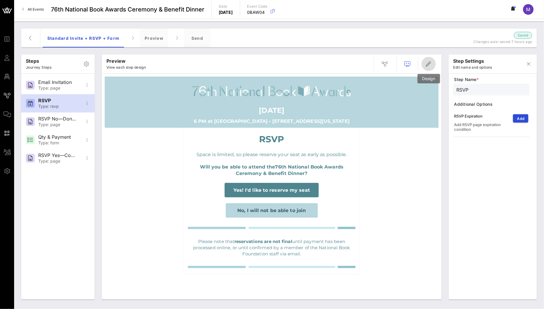
click at [425, 60] on icon "button" at bounding box center [428, 63] width 7 height 7
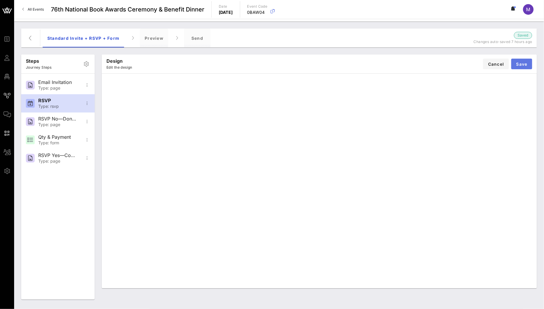
click at [425, 64] on span "Save" at bounding box center [521, 63] width 11 height 5
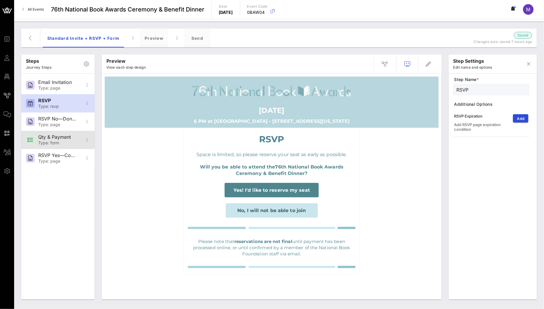
click at [49, 144] on div "Type: form" at bounding box center [57, 142] width 39 height 5
type input "Qty & Payment"
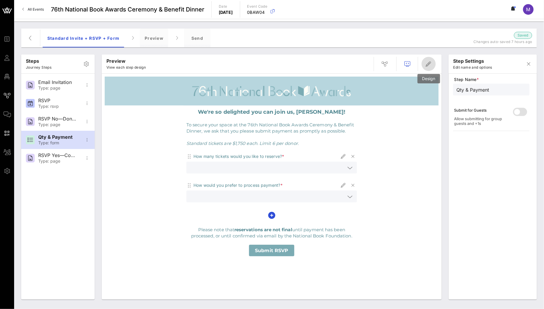
click at [425, 66] on icon "button" at bounding box center [428, 63] width 7 height 7
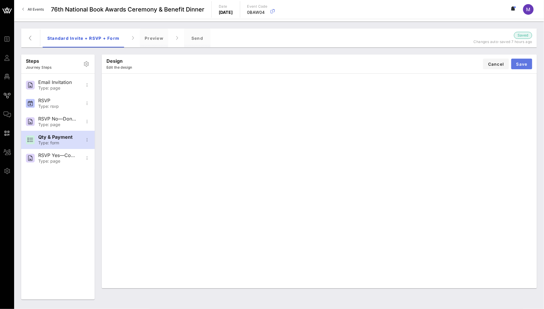
click at [425, 63] on span "Save" at bounding box center [521, 63] width 11 height 5
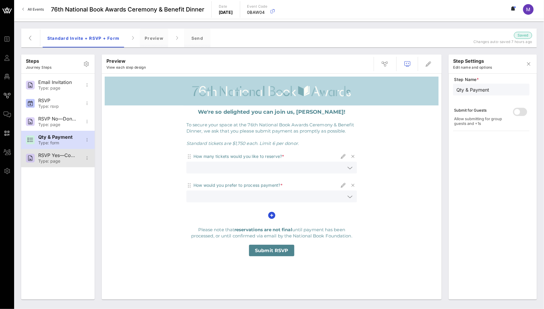
click at [53, 163] on div "Type: page" at bounding box center [57, 161] width 39 height 5
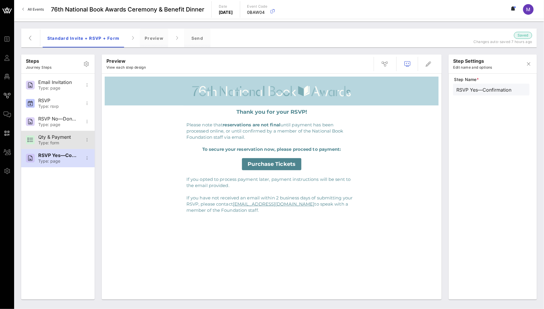
click at [53, 139] on div "Qty & Payment" at bounding box center [57, 137] width 39 height 6
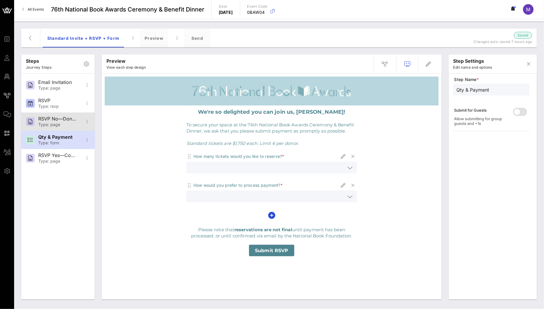
click at [56, 120] on div "RSVP No—Donation Page" at bounding box center [57, 119] width 39 height 6
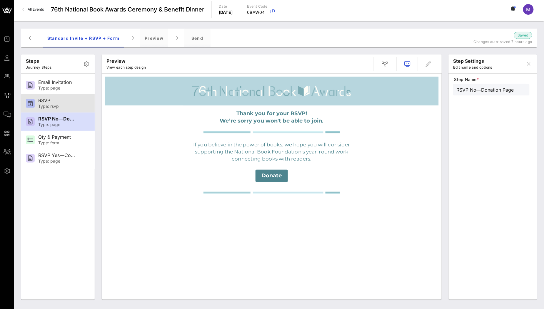
click at [59, 104] on div "Type: rsvp" at bounding box center [57, 106] width 39 height 5
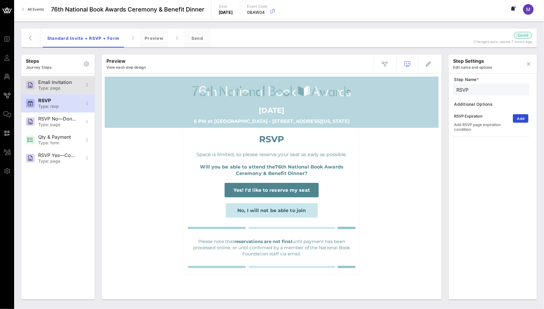
click at [54, 88] on div "Type: page" at bounding box center [57, 88] width 39 height 5
type input "Email Invitation"
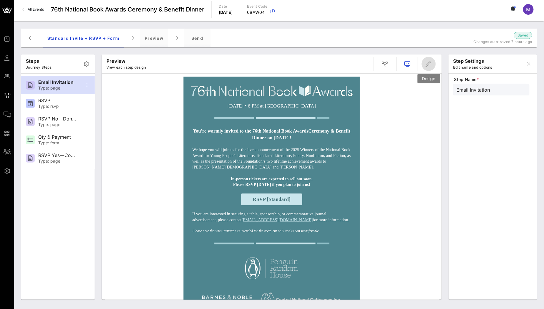
click at [425, 63] on icon "button" at bounding box center [428, 63] width 7 height 7
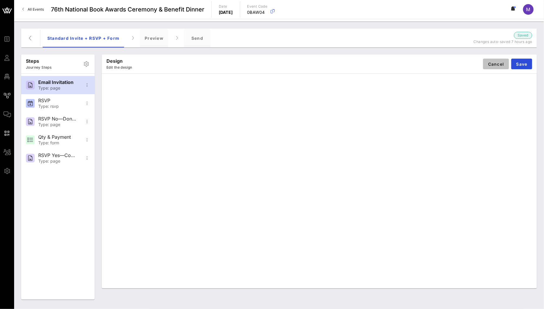
click at [425, 65] on span "Cancel" at bounding box center [496, 63] width 16 height 5
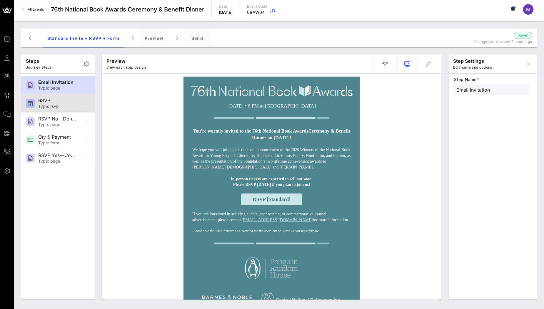
click at [54, 101] on div "RSVP" at bounding box center [57, 101] width 39 height 6
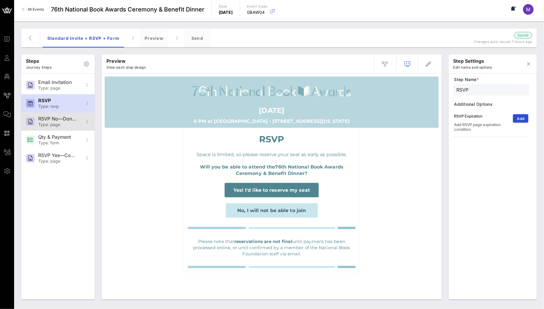
click at [54, 116] on div "RSVP No—Donation Page" at bounding box center [57, 119] width 39 height 6
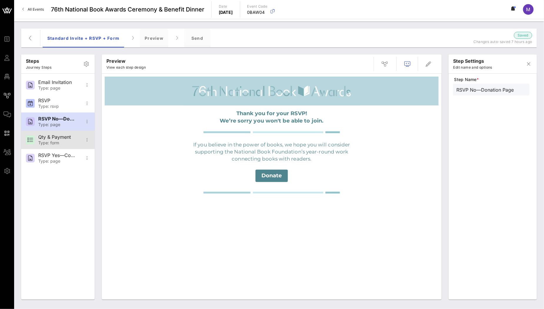
click at [62, 137] on div "Qty & Payment" at bounding box center [57, 137] width 39 height 6
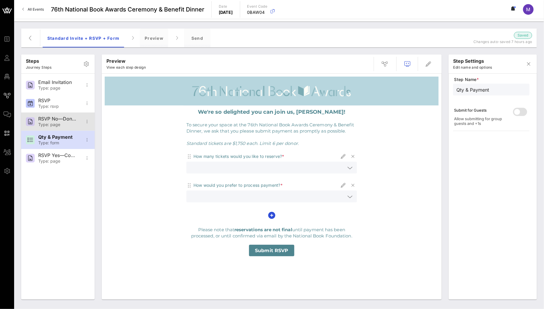
click at [60, 117] on div "RSVP No—Donation Page" at bounding box center [57, 119] width 39 height 6
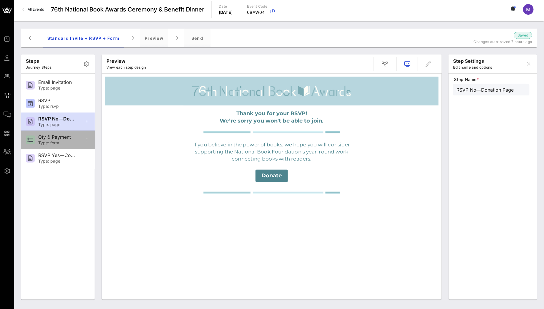
click at [62, 138] on div "Qty & Payment" at bounding box center [57, 137] width 39 height 6
type input "Qty & Payment"
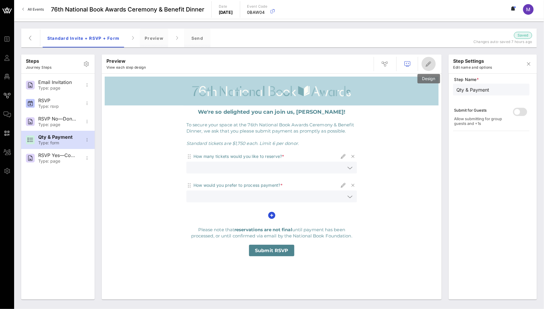
click at [425, 64] on span "button" at bounding box center [429, 63] width 14 height 7
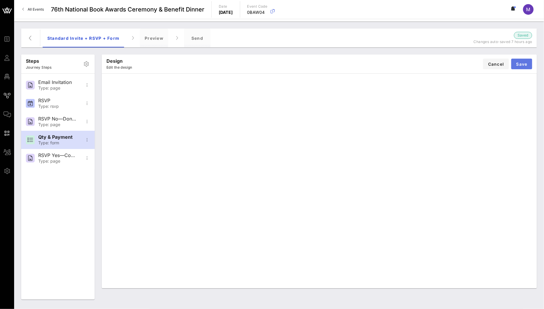
click at [425, 65] on span "Save" at bounding box center [521, 63] width 11 height 5
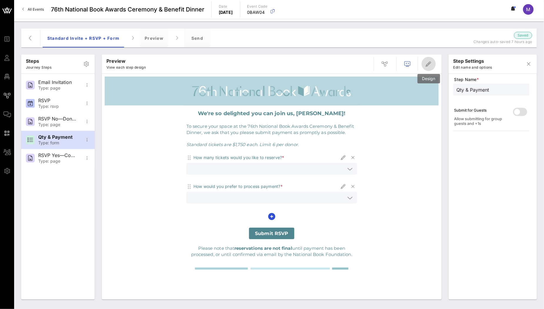
click at [425, 63] on icon "button" at bounding box center [428, 63] width 7 height 7
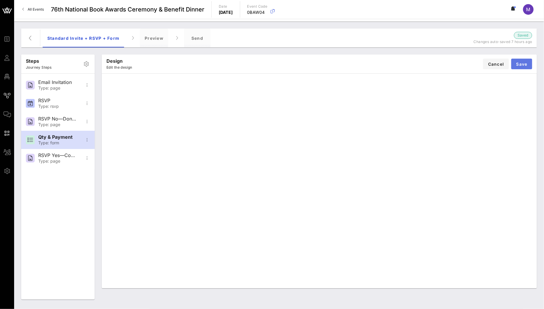
click at [425, 61] on button "Save" at bounding box center [522, 64] width 21 height 11
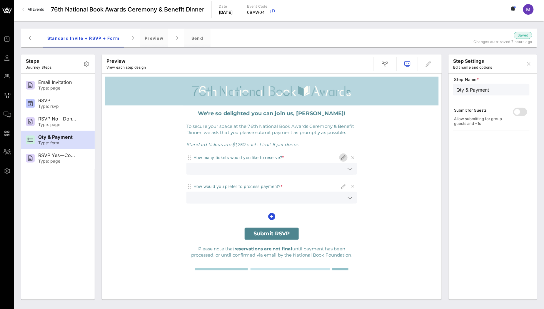
click at [343, 158] on icon "button" at bounding box center [343, 157] width 7 height 7
type input "Standard Qty."
type input "How many tickets would you like to reserve?"
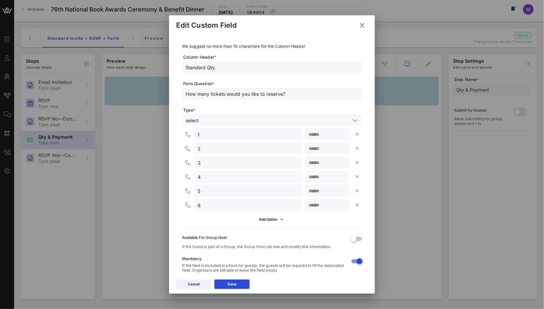
drag, startPoint x: 366, startPoint y: 24, endPoint x: 367, endPoint y: 29, distance: 4.4
click at [366, 24] on button at bounding box center [362, 25] width 11 height 11
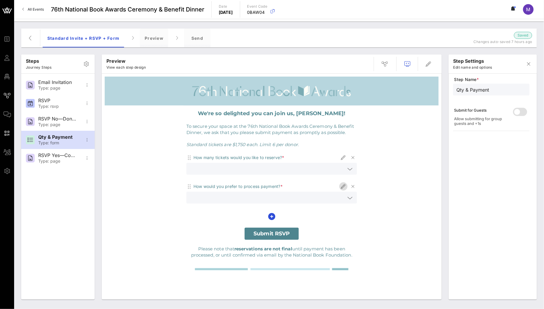
click at [342, 187] on icon "button" at bounding box center [343, 186] width 7 height 7
type input "Payment Method"
type input "How would you prefer to process payment?"
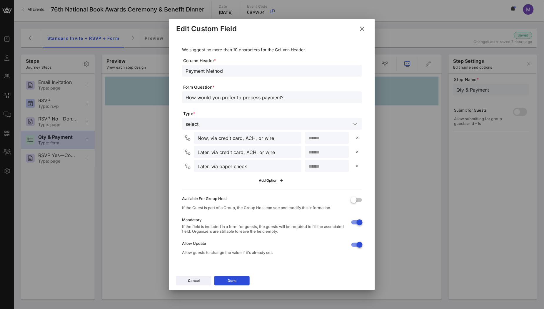
click at [401, 183] on div at bounding box center [272, 154] width 544 height 309
click at [359, 31] on button at bounding box center [362, 29] width 11 height 11
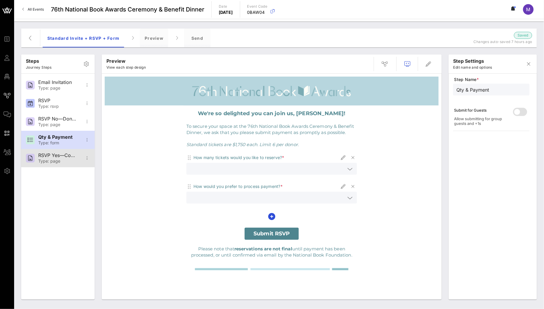
click at [48, 159] on div "Type: page" at bounding box center [57, 161] width 39 height 5
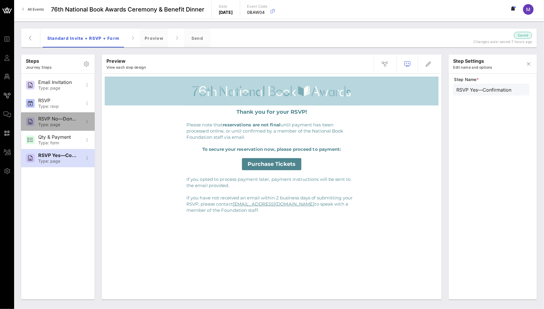
click at [64, 119] on div "RSVP No—Donation Page" at bounding box center [57, 119] width 39 height 6
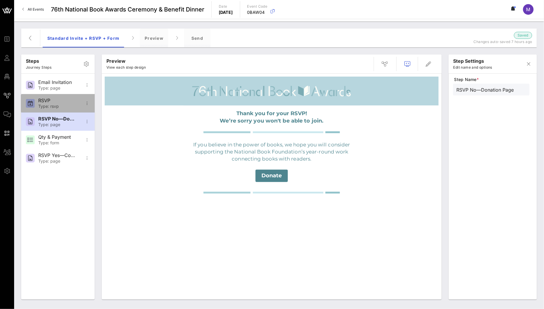
click at [46, 104] on div "RSVP Type: rsvp" at bounding box center [57, 103] width 39 height 18
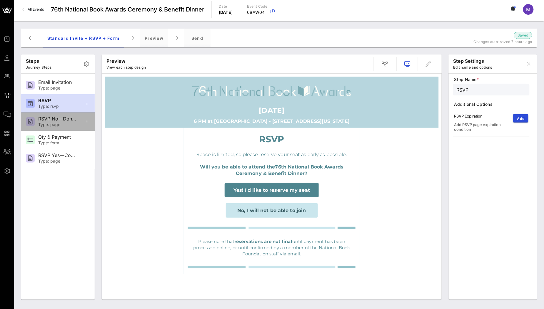
click at [54, 119] on div "RSVP No—Donation Page" at bounding box center [57, 119] width 39 height 6
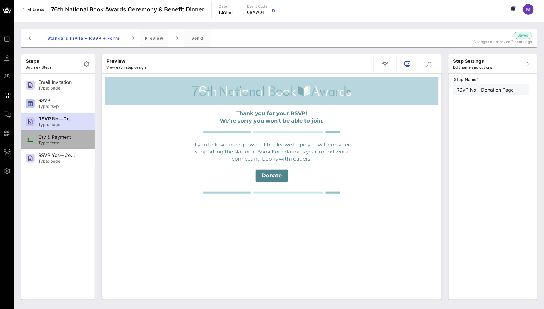
click at [60, 137] on div "Qty & Payment" at bounding box center [57, 137] width 39 height 6
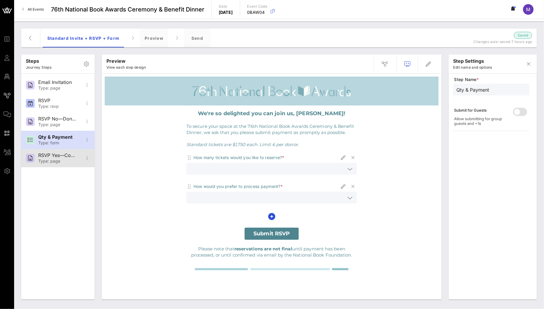
click at [61, 154] on div "RSVP Yes—Confirmation" at bounding box center [57, 155] width 39 height 6
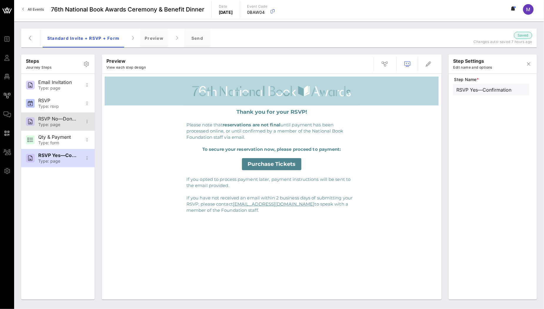
click at [63, 122] on div "RSVP No—Donation Page Type: page" at bounding box center [57, 121] width 39 height 18
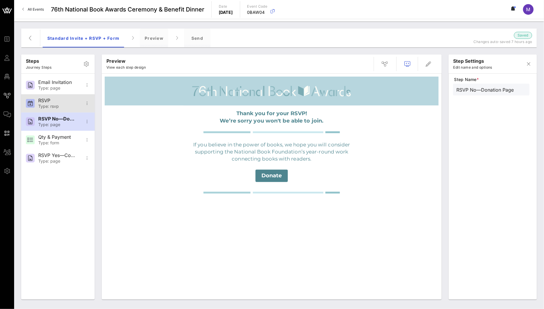
click at [67, 107] on div "Type: rsvp" at bounding box center [57, 106] width 39 height 5
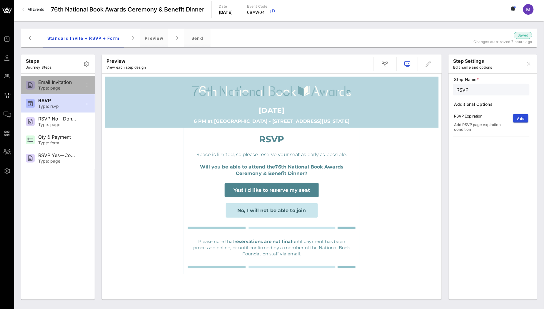
click at [66, 89] on div "Type: page" at bounding box center [57, 88] width 39 height 5
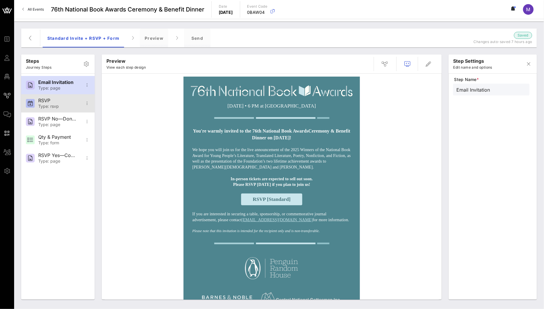
click at [68, 102] on div "RSVP" at bounding box center [57, 101] width 39 height 6
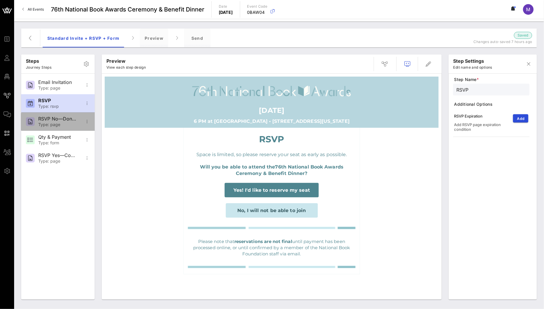
click at [68, 120] on div "RSVP No—Donation Page" at bounding box center [57, 119] width 39 height 6
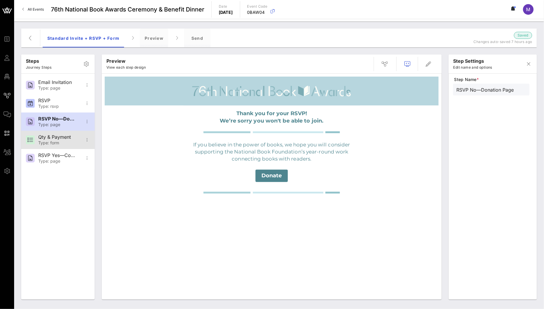
click at [69, 137] on div "Qty & Payment" at bounding box center [57, 137] width 39 height 6
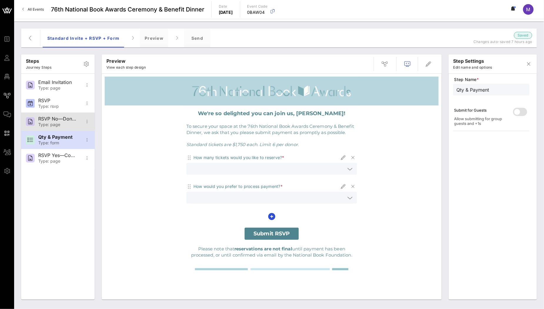
click at [48, 118] on div "RSVP No—Donation Page" at bounding box center [57, 119] width 39 height 6
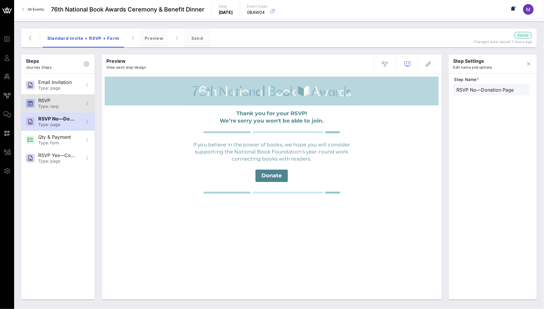
click at [54, 105] on div "Type: rsvp" at bounding box center [57, 106] width 39 height 5
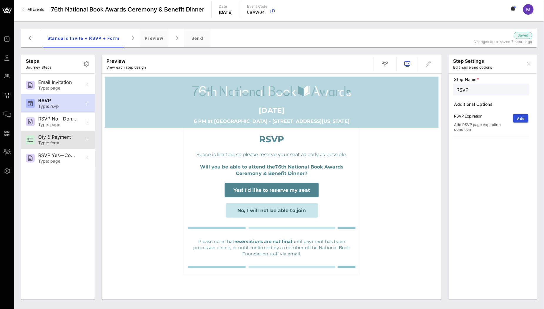
click at [53, 138] on div "Qty & Payment" at bounding box center [57, 137] width 39 height 6
type input "Qty & Payment"
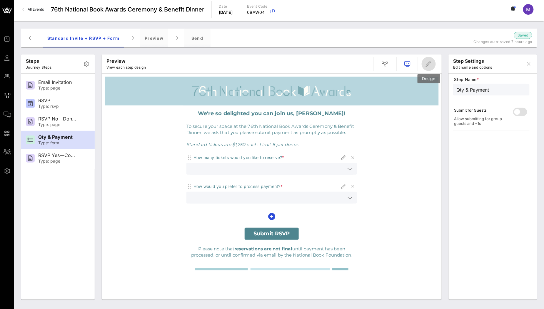
click at [425, 62] on icon "button" at bounding box center [428, 63] width 7 height 7
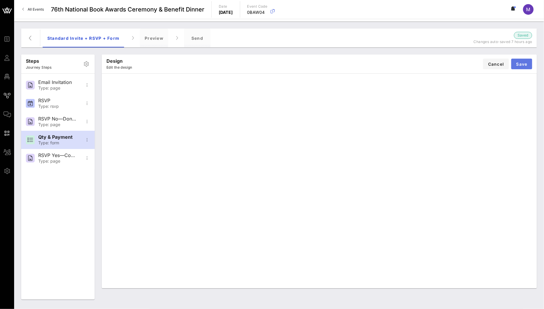
click at [425, 66] on span "Save" at bounding box center [521, 63] width 11 height 5
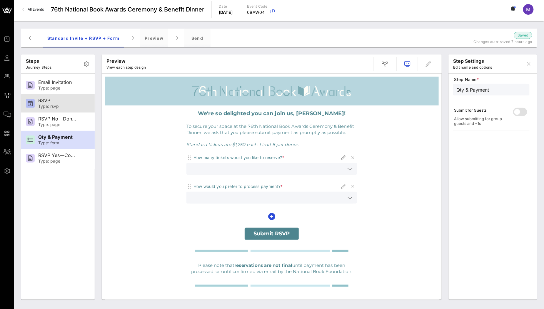
click at [53, 99] on div "RSVP" at bounding box center [57, 101] width 39 height 6
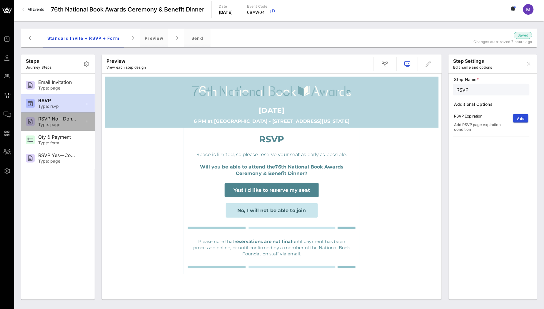
click at [59, 127] on div "Type: page" at bounding box center [57, 124] width 39 height 5
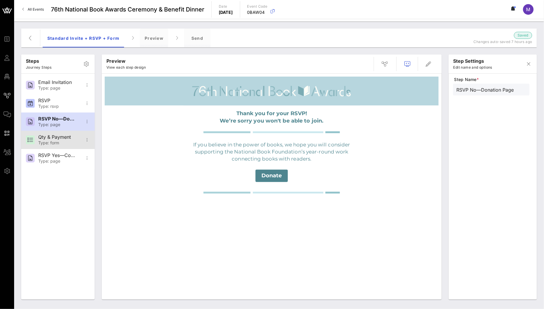
click at [59, 138] on div "Qty & Payment" at bounding box center [57, 137] width 39 height 6
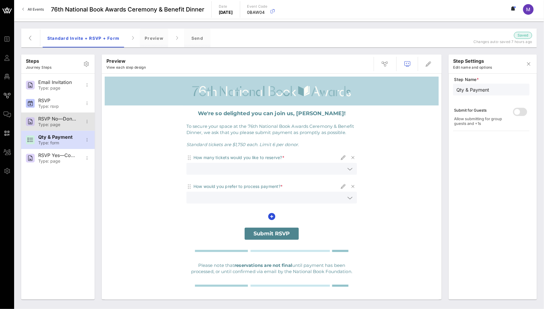
click at [44, 121] on div "RSVP No—Donation Page" at bounding box center [57, 119] width 39 height 6
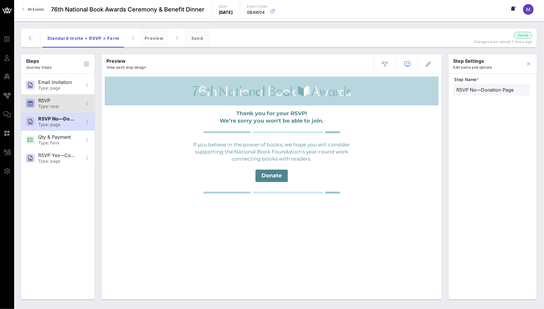
click at [53, 97] on div "RSVP Type: rsvp" at bounding box center [57, 103] width 39 height 18
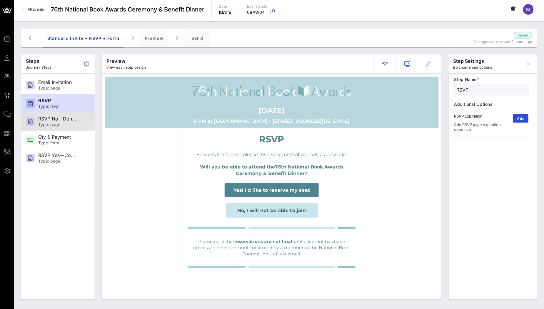
click at [51, 124] on div "Type: page" at bounding box center [57, 124] width 39 height 5
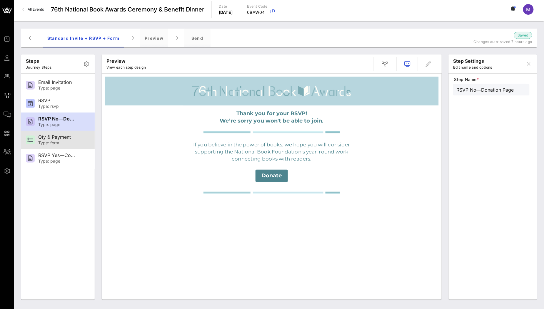
click at [54, 137] on div "Qty & Payment" at bounding box center [57, 137] width 39 height 6
type input "Qty & Payment"
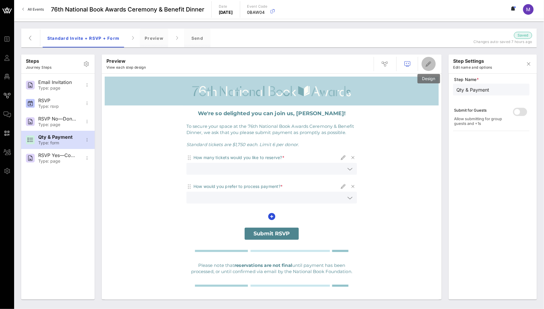
click at [425, 67] on icon "button" at bounding box center [428, 63] width 7 height 7
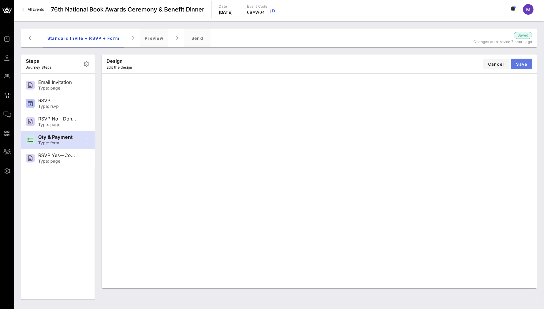
click at [425, 64] on span "Save" at bounding box center [521, 63] width 11 height 5
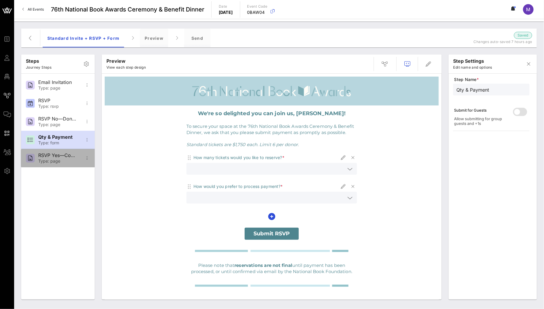
click at [49, 156] on div "RSVP Yes—Confirmation" at bounding box center [57, 155] width 39 height 6
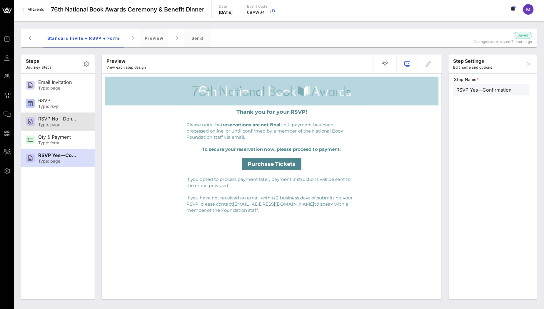
click at [63, 120] on div "RSVP No—Donation Page" at bounding box center [57, 119] width 39 height 6
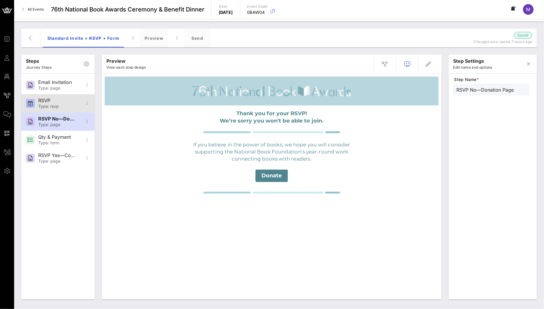
click at [62, 107] on div "Type: rsvp" at bounding box center [57, 106] width 39 height 5
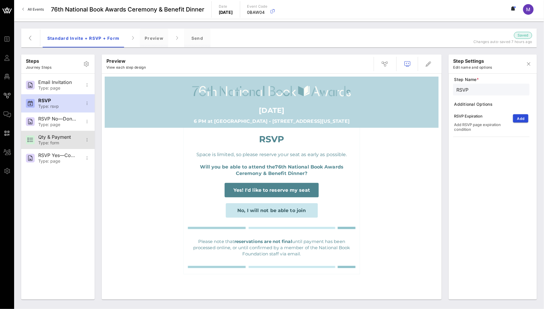
click at [60, 139] on div "Qty & Payment" at bounding box center [57, 137] width 39 height 6
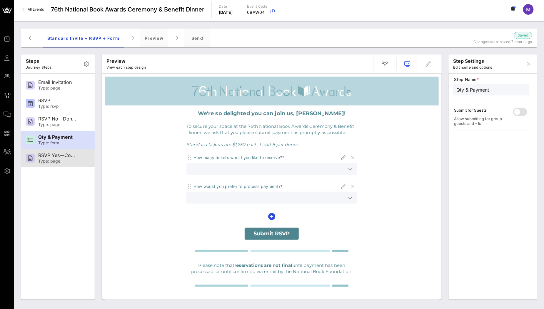
click at [56, 163] on div "Type: page" at bounding box center [57, 161] width 39 height 5
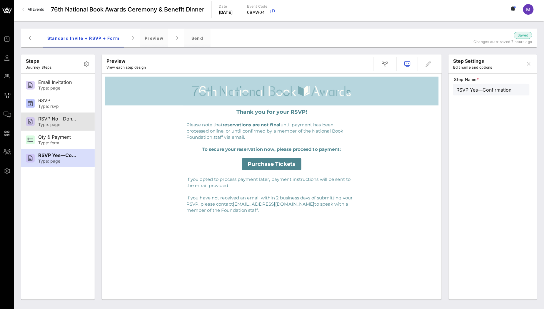
click at [60, 125] on div "Type: page" at bounding box center [57, 124] width 39 height 5
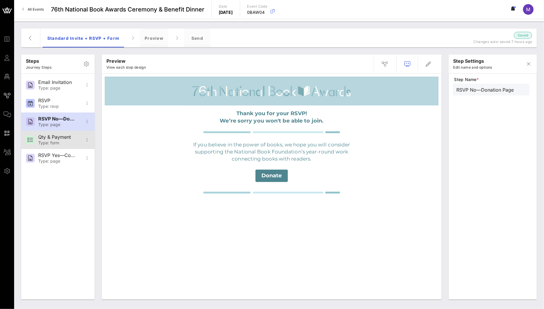
click at [60, 138] on div "Qty & Payment" at bounding box center [57, 137] width 39 height 6
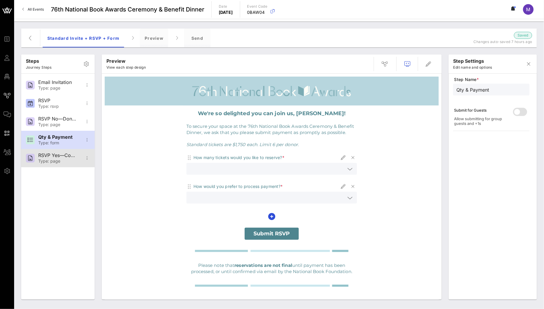
click at [60, 154] on div "RSVP Yes—Confirmation" at bounding box center [57, 155] width 39 height 6
type input "RSVP Yes—Confirmation"
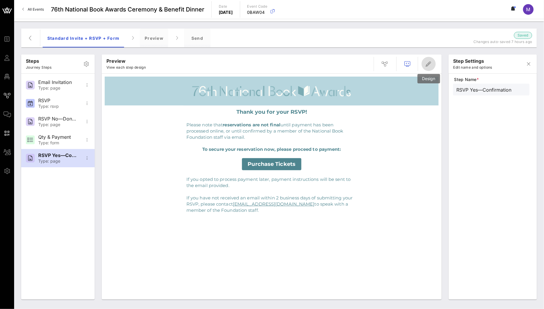
click at [425, 64] on span "button" at bounding box center [429, 63] width 14 height 7
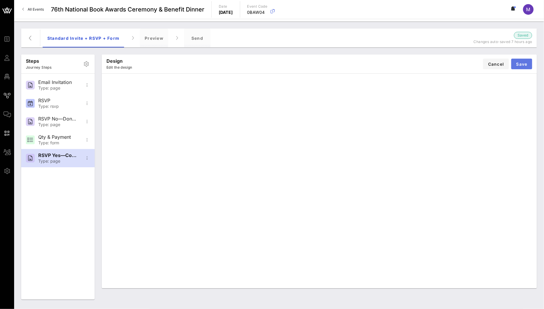
click at [425, 65] on span "Save" at bounding box center [521, 63] width 11 height 5
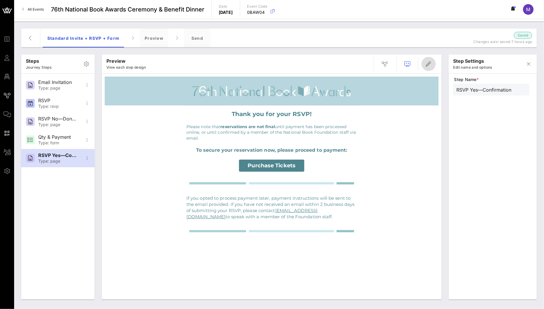
click at [425, 66] on icon "button" at bounding box center [428, 63] width 7 height 7
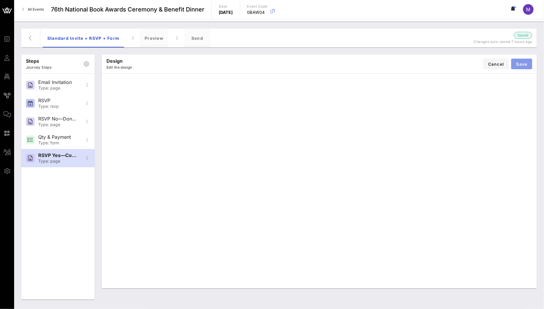
click at [425, 64] on span "Save" at bounding box center [521, 63] width 11 height 5
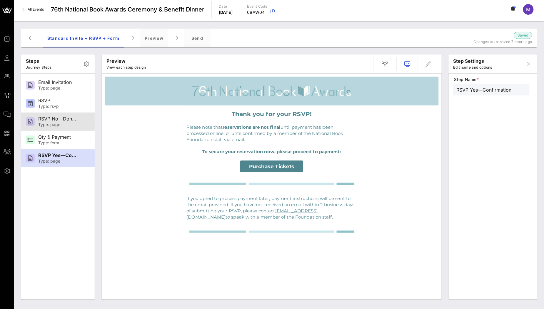
click at [61, 120] on div "RSVP No—Donation Page" at bounding box center [57, 119] width 39 height 6
type input "RSVP No—Donation Page"
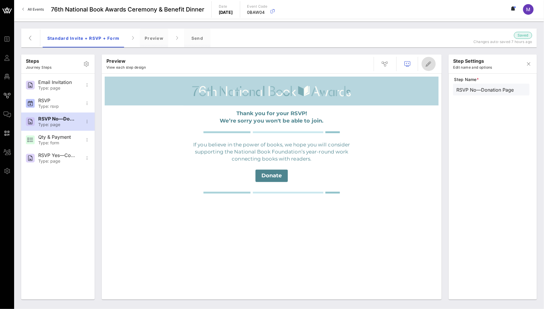
click at [425, 63] on icon "button" at bounding box center [428, 63] width 7 height 7
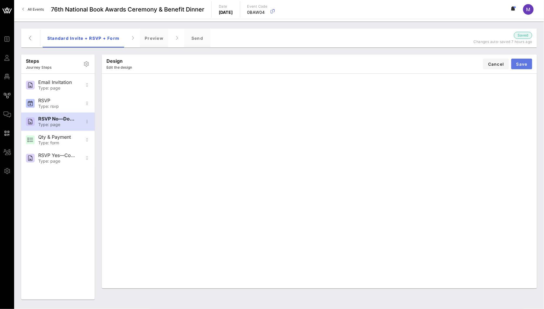
click at [425, 61] on span "Save" at bounding box center [521, 63] width 11 height 5
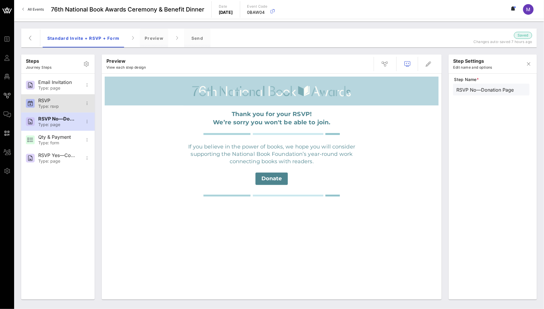
click at [51, 103] on div "RSVP" at bounding box center [57, 101] width 39 height 6
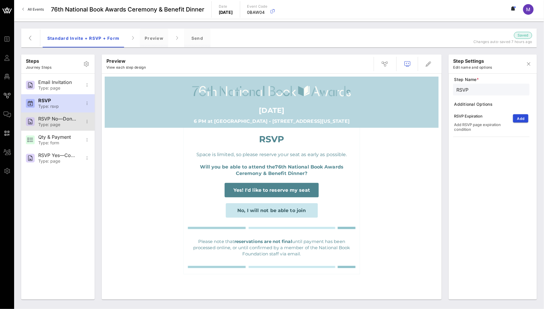
click at [60, 126] on div "Type: page" at bounding box center [57, 124] width 39 height 5
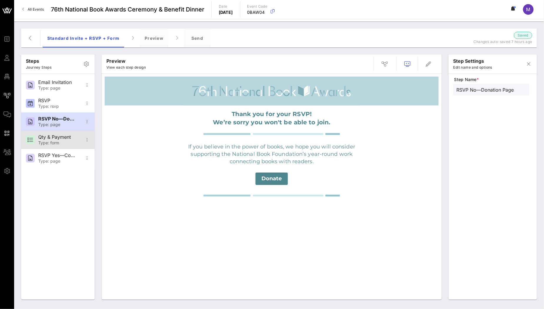
click at [61, 133] on div "Qty & Payment Type: form" at bounding box center [57, 140] width 39 height 18
type input "Qty & Payment"
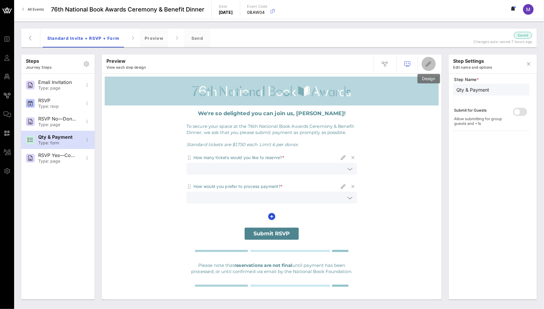
click at [425, 68] on button "button" at bounding box center [429, 64] width 14 height 14
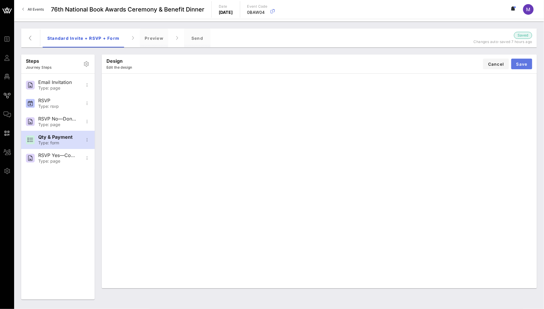
click at [425, 64] on span "Save" at bounding box center [521, 63] width 11 height 5
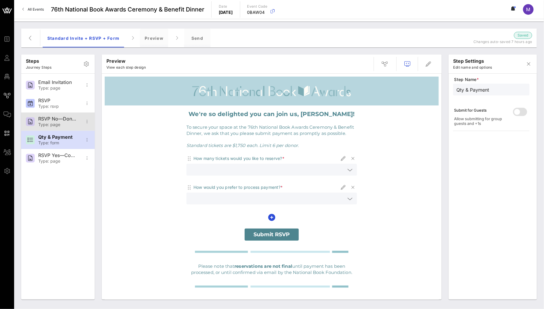
click at [63, 119] on div "RSVP No—Donation Page" at bounding box center [57, 119] width 39 height 6
type input "RSVP No—Donation Page"
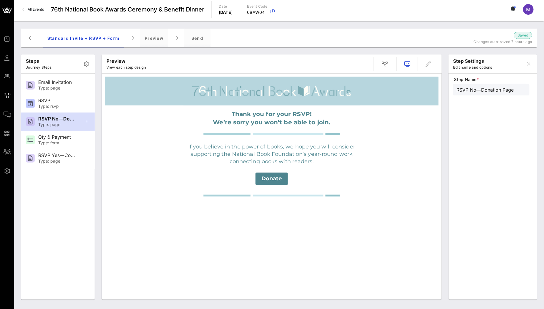
click at [323, 159] on p "supporting the National Book Foundation’s year-round work connecting books with…" at bounding box center [272, 157] width 168 height 15
click at [425, 66] on icon "button" at bounding box center [428, 63] width 7 height 7
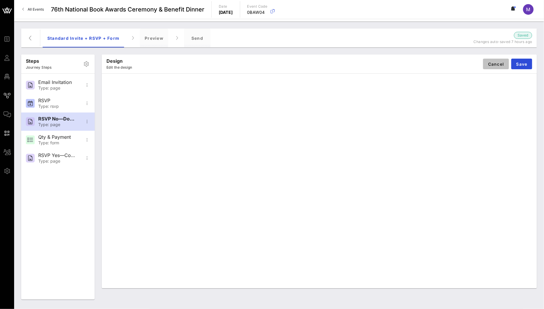
click at [425, 64] on span "Cancel" at bounding box center [496, 63] width 16 height 5
